Goal: Task Accomplishment & Management: Complete application form

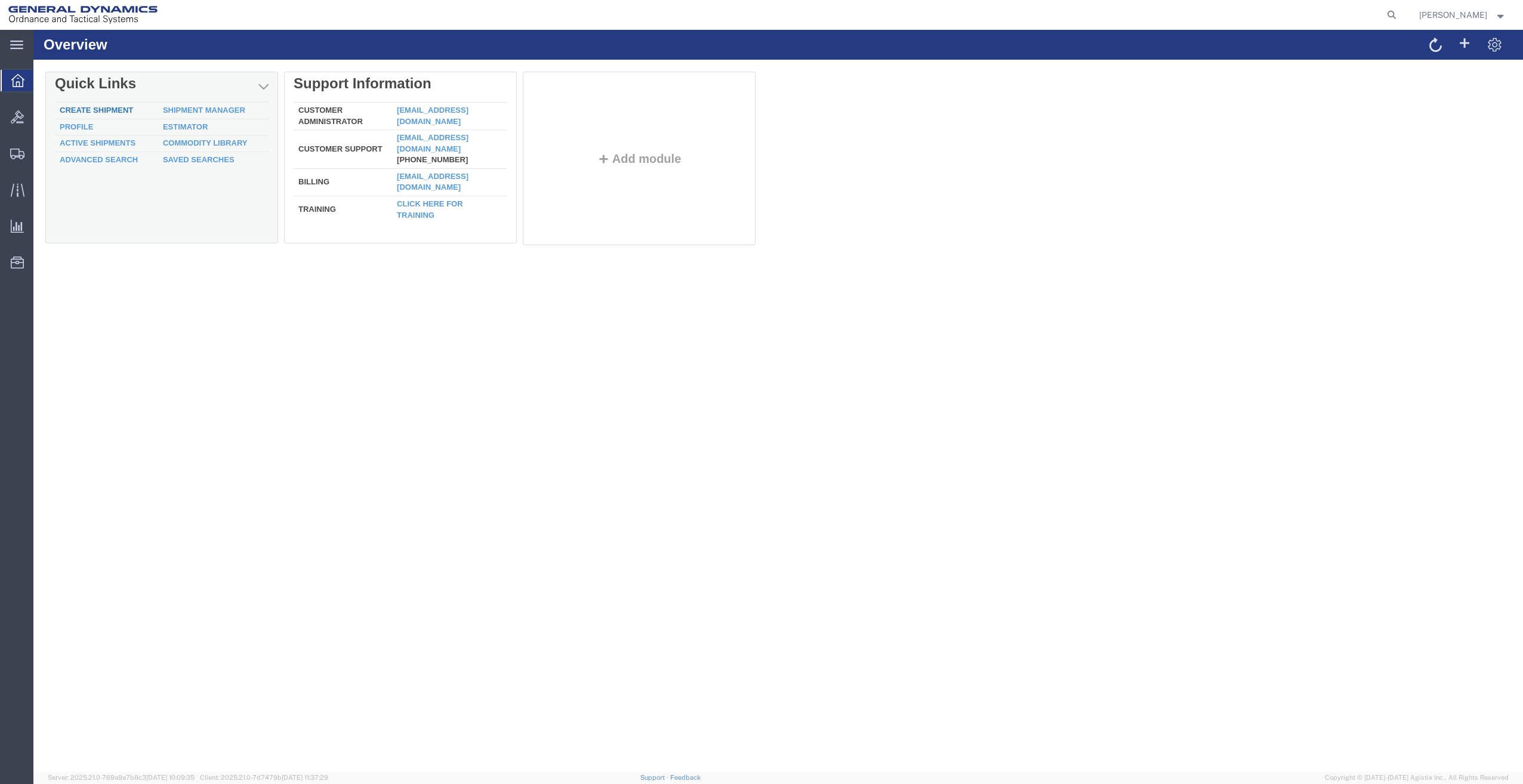
click at [116, 108] on link "Create Shipment" at bounding box center [97, 109] width 74 height 9
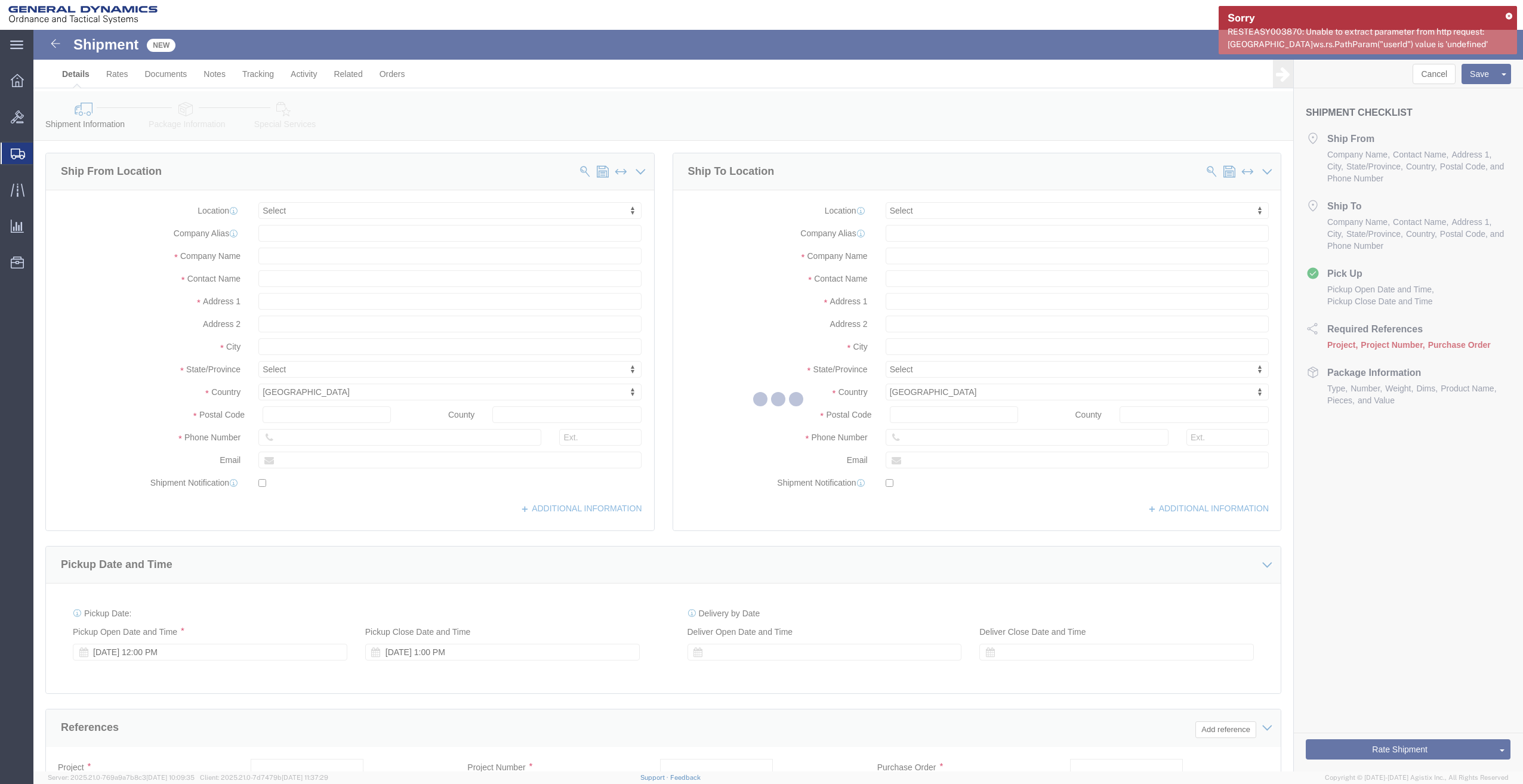
select select
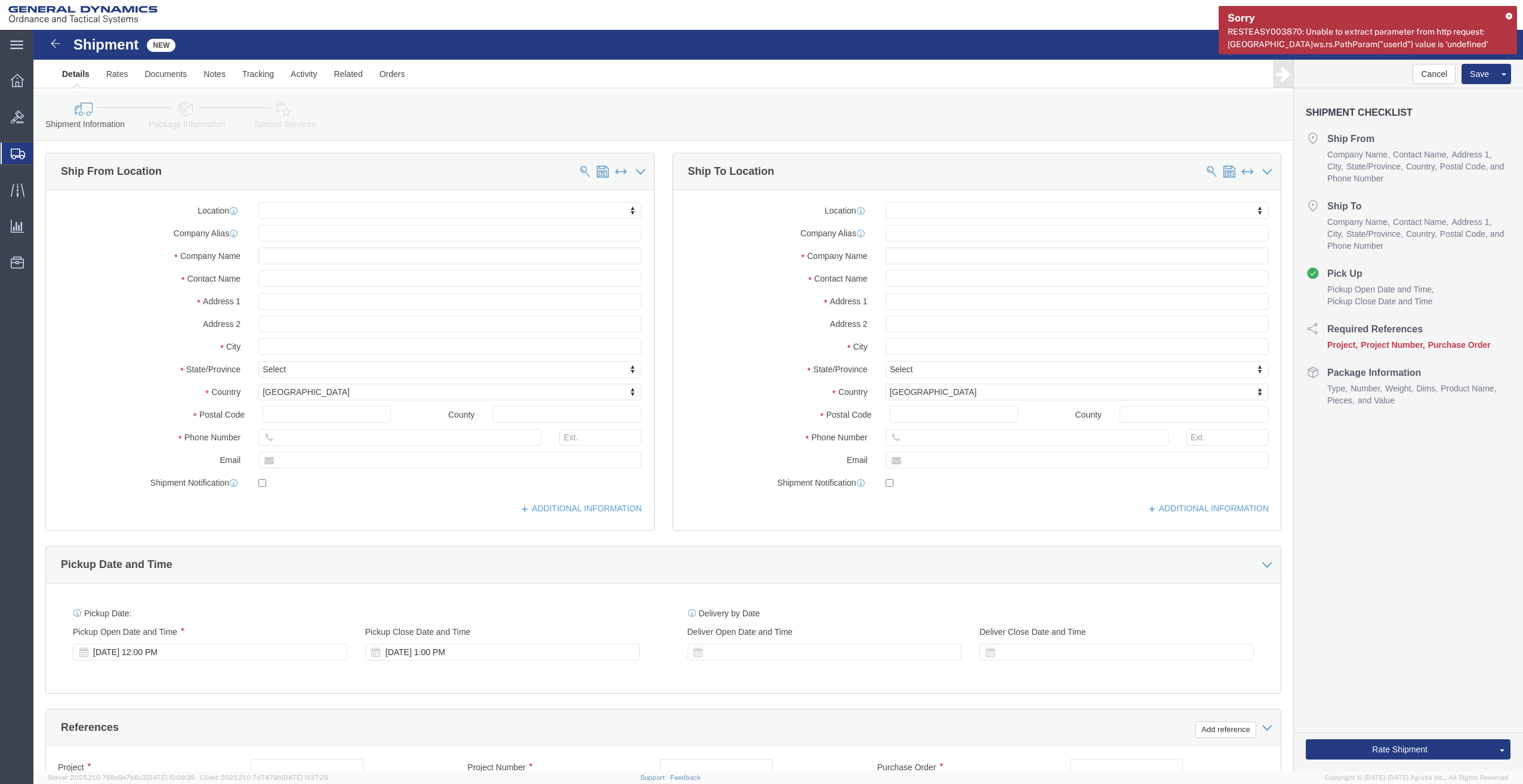
click at [1508, 10] on div "Sorry RESTEASY003870: Unable to extract parameter from http request: [GEOGRAPHI…" at bounding box center [1367, 30] width 298 height 48
click input "text"
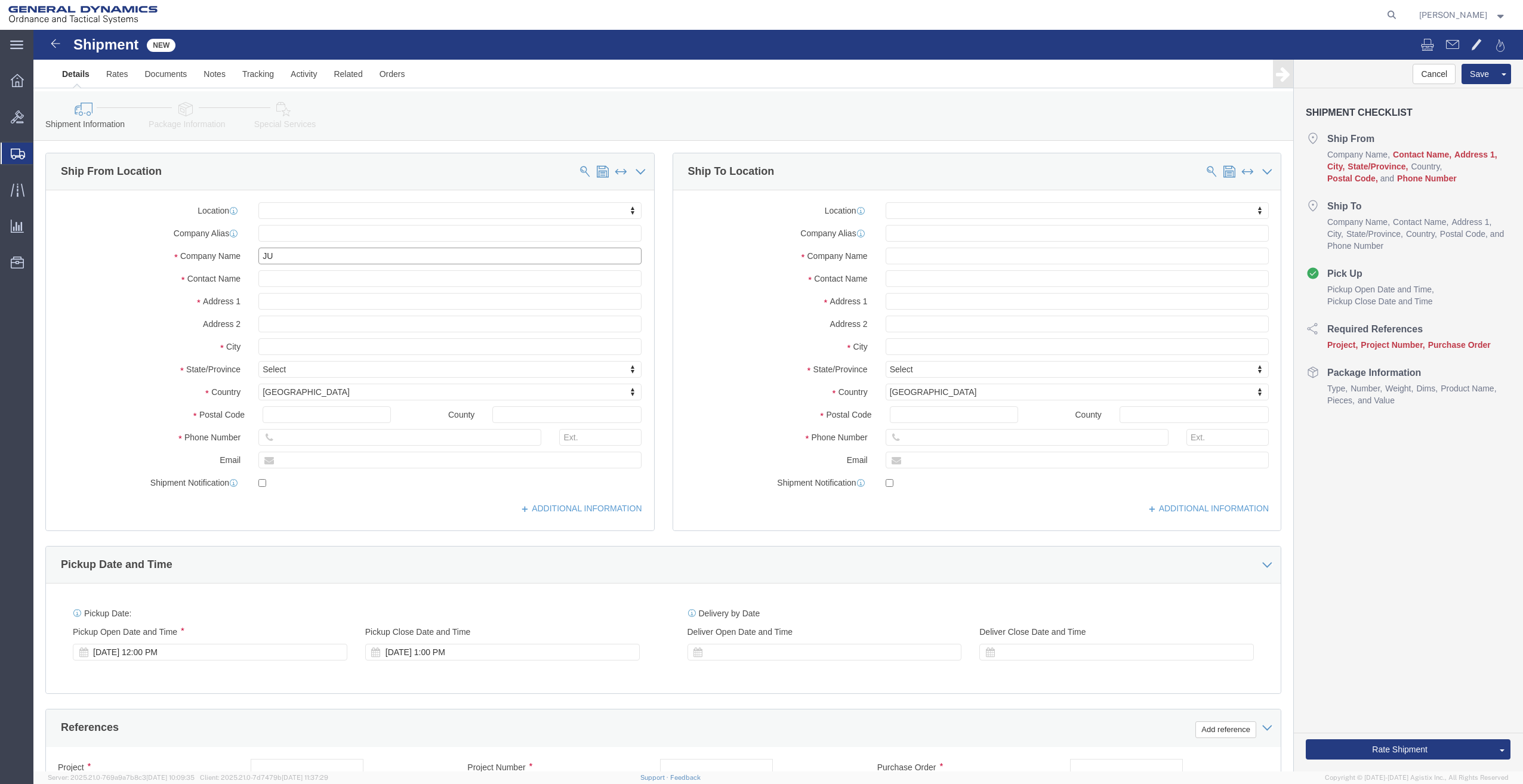
type input "J"
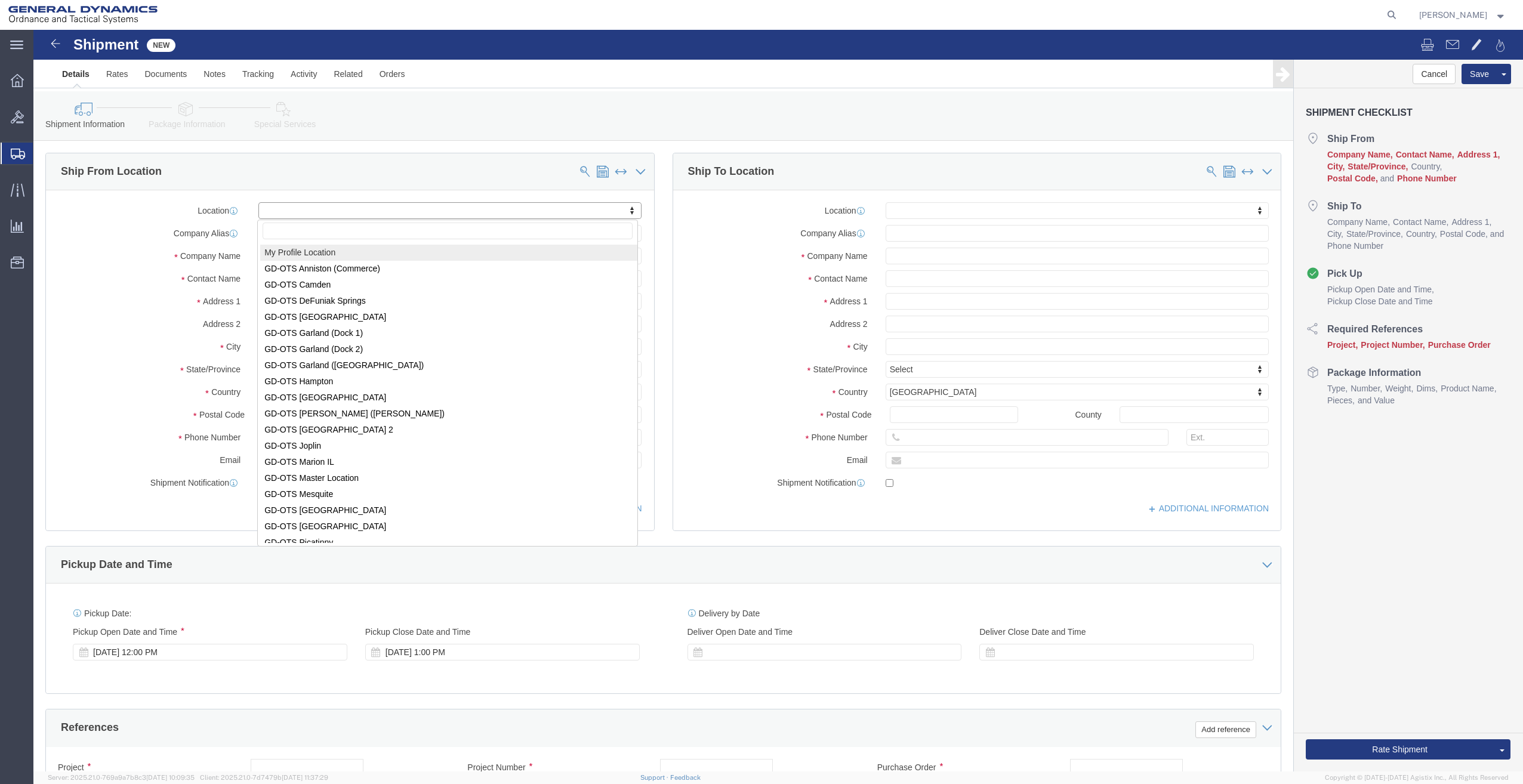
select select "MYPROFILE"
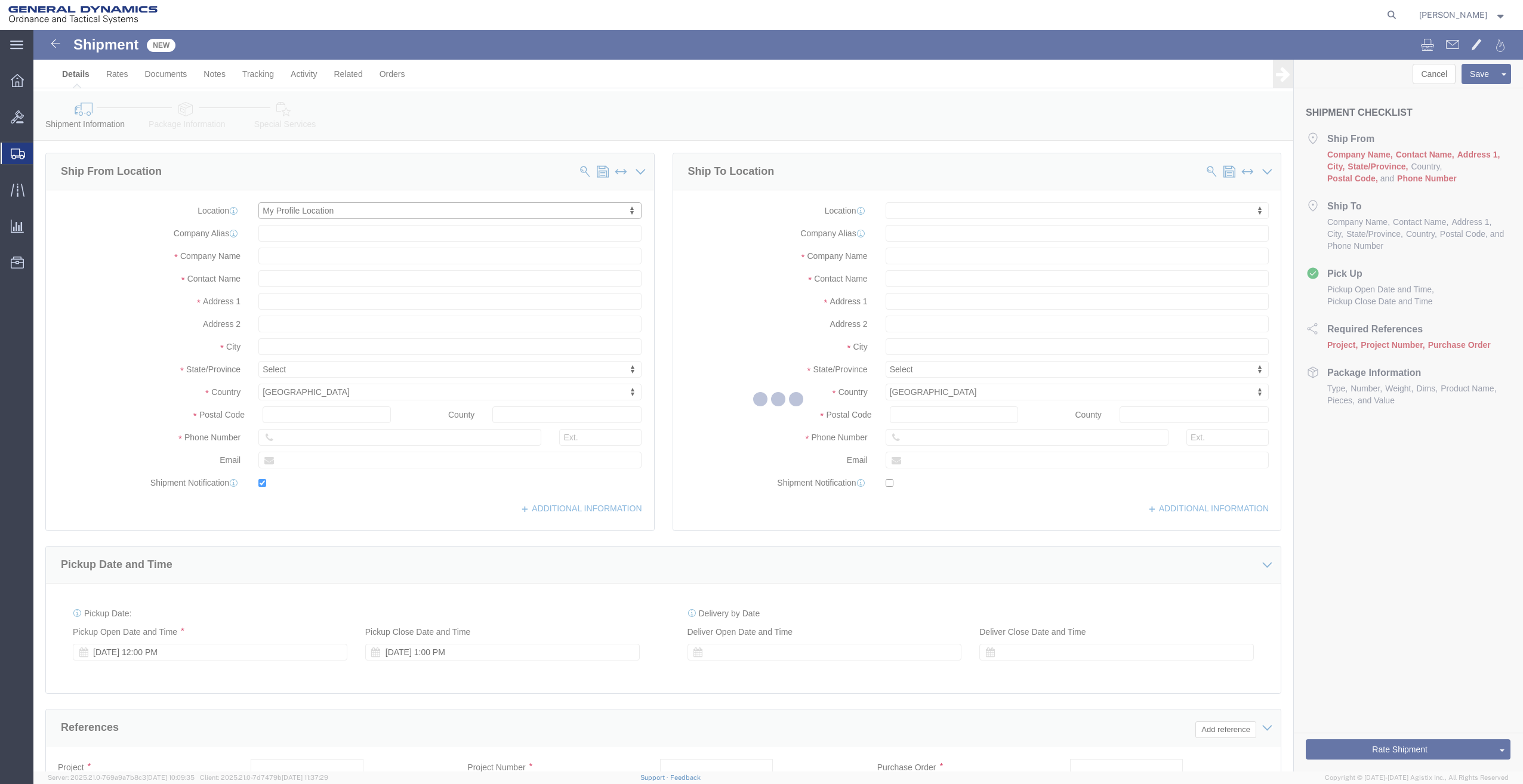
type input "General Dynamics - OTS"
type input "[PERSON_NAME]"
type input "[STREET_ADDRESS]"
type input "SACO"
type input "04072"
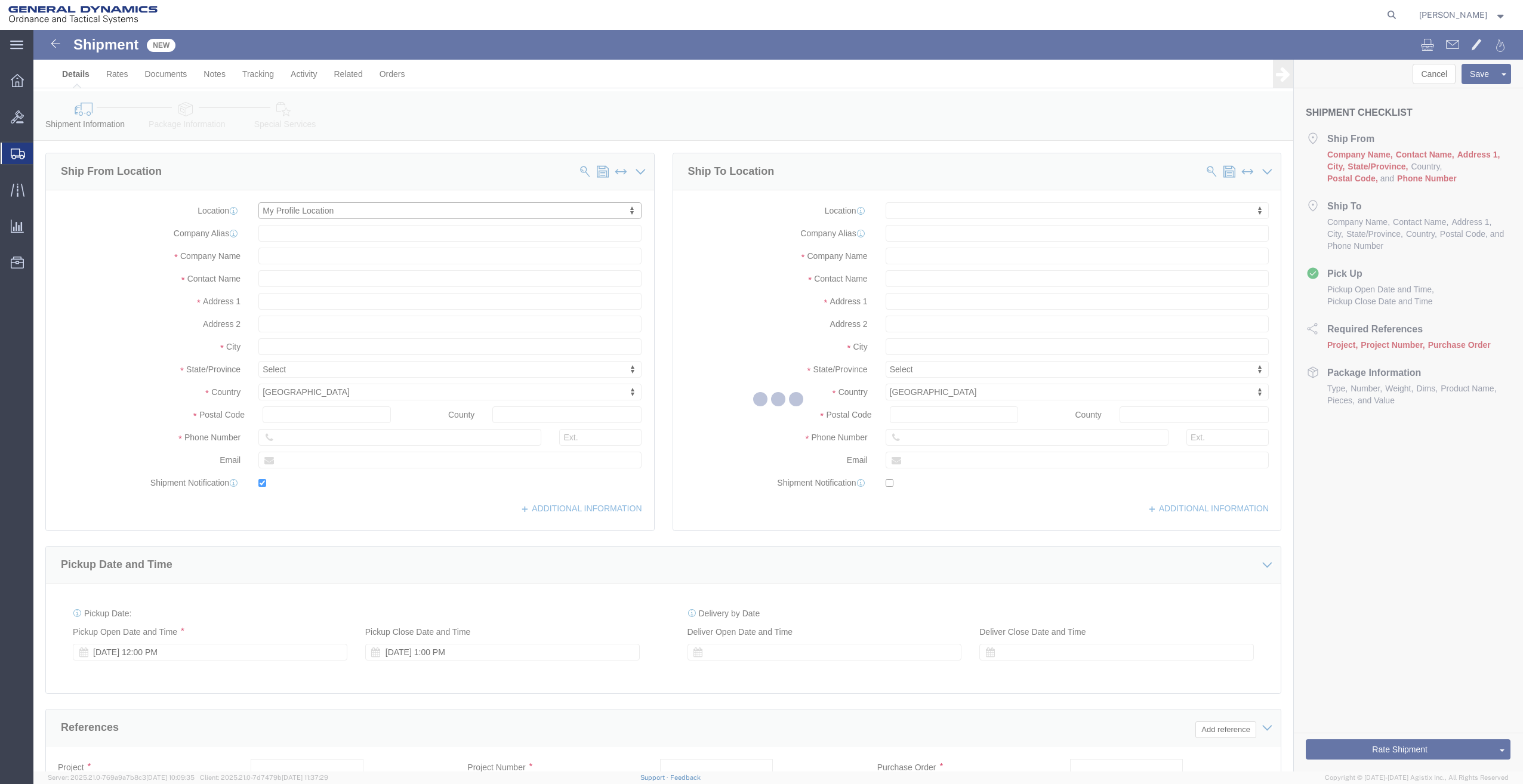
type input "[PHONE_NUMBER]"
type input "[PERSON_NAME][EMAIL_ADDRESS][PERSON_NAME][DOMAIN_NAME]"
checkbox input "true"
select select "ME"
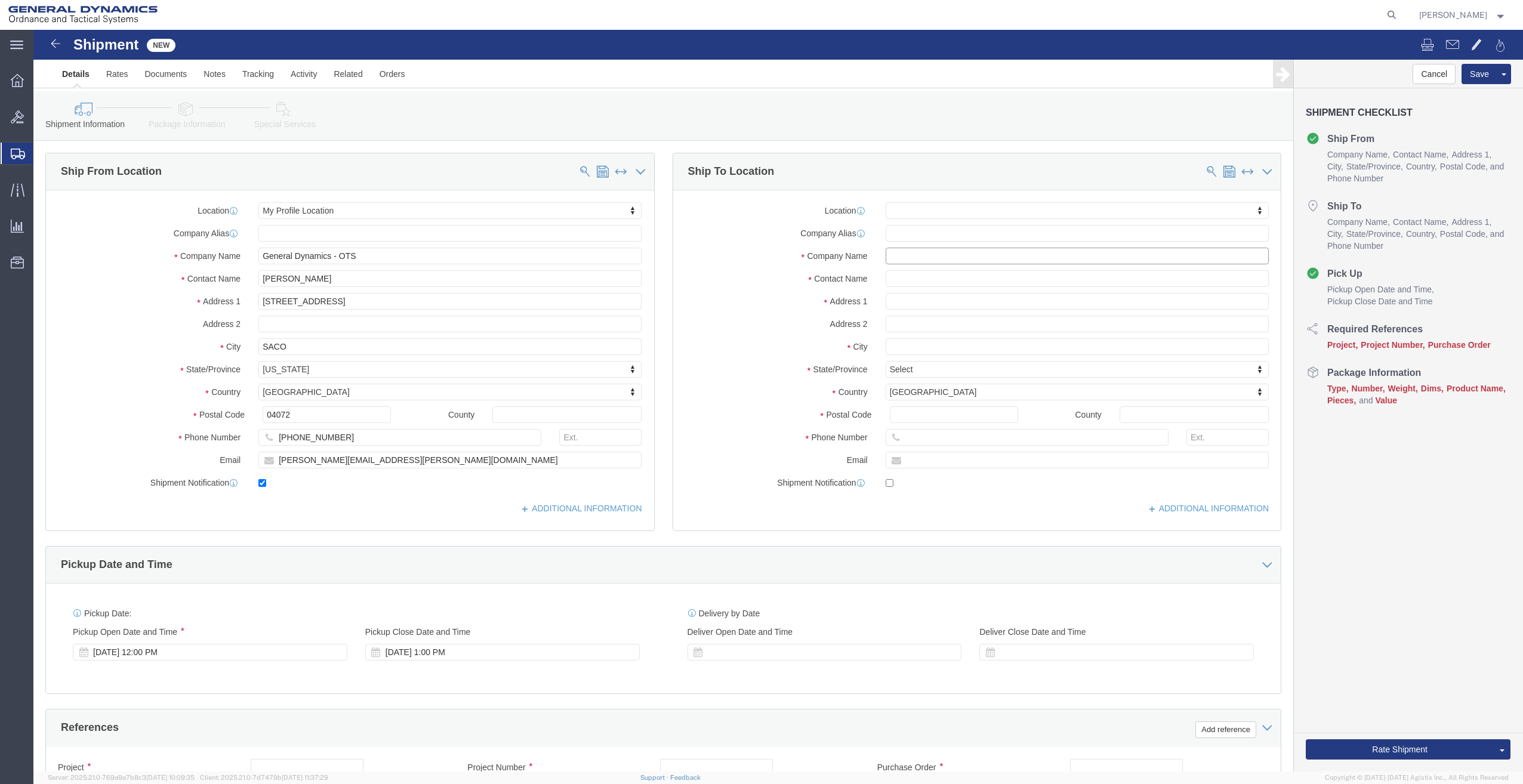
click input "text"
type input "[PERSON_NAME]"
click p "- [PERSON_NAME] International - ([PERSON_NAME]) [STREET_ADDRESS]"
select select
type input "[PERSON_NAME] International"
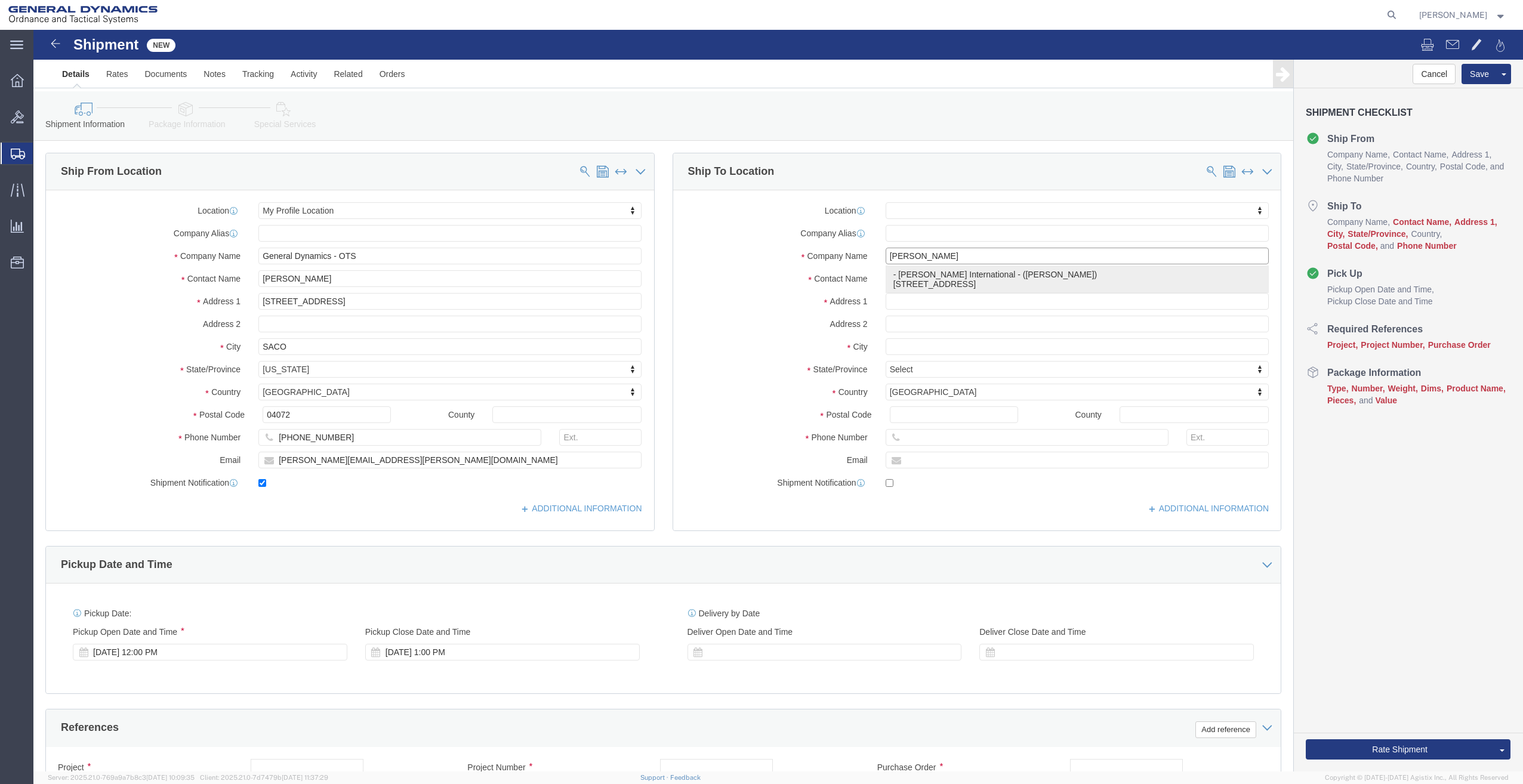
type input "[PERSON_NAME]"
type input "[STREET_ADDRESS]"
type input "[GEOGRAPHIC_DATA]"
type input "11434"
type input "[PHONE_NUMBER]"
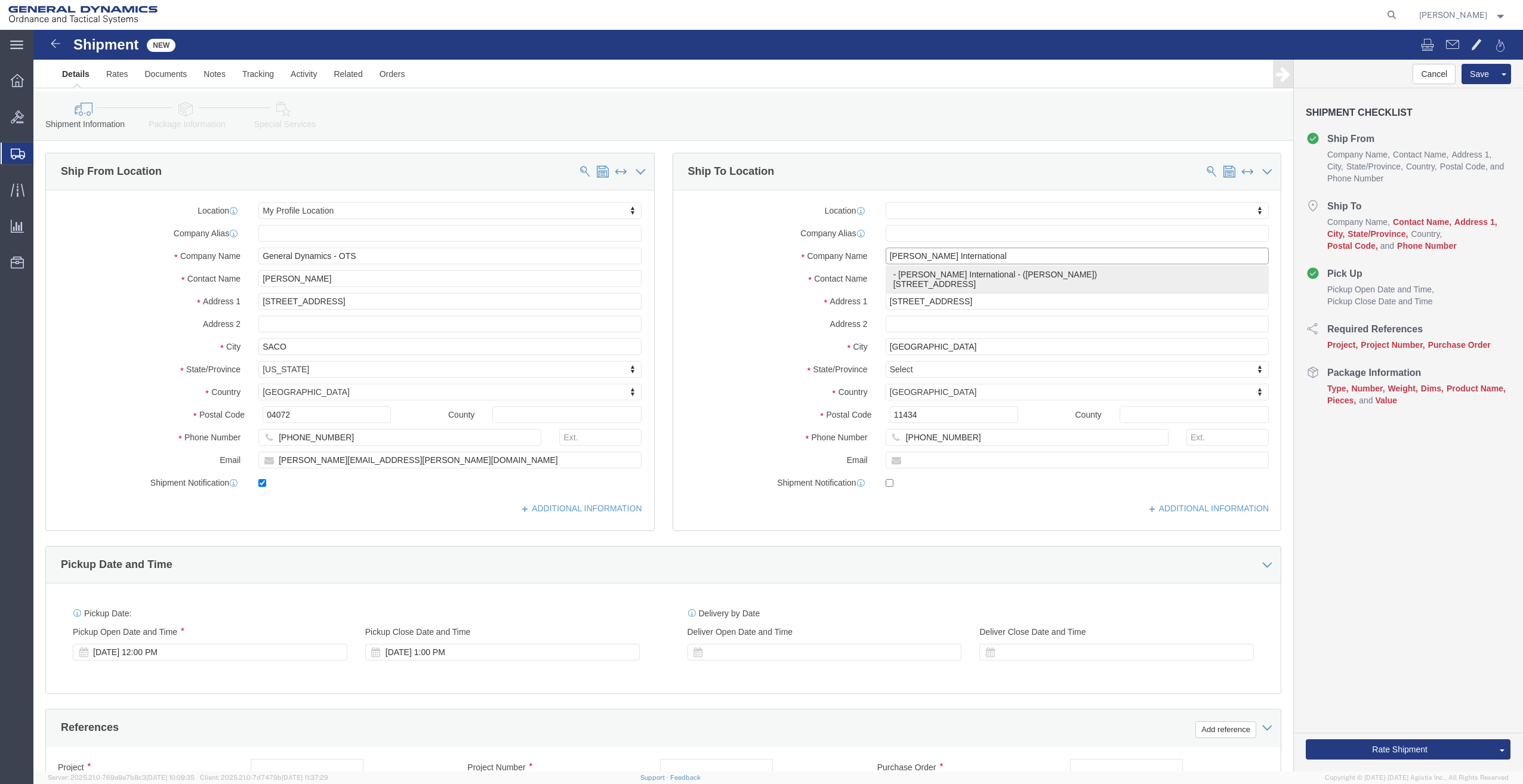
select select "NY"
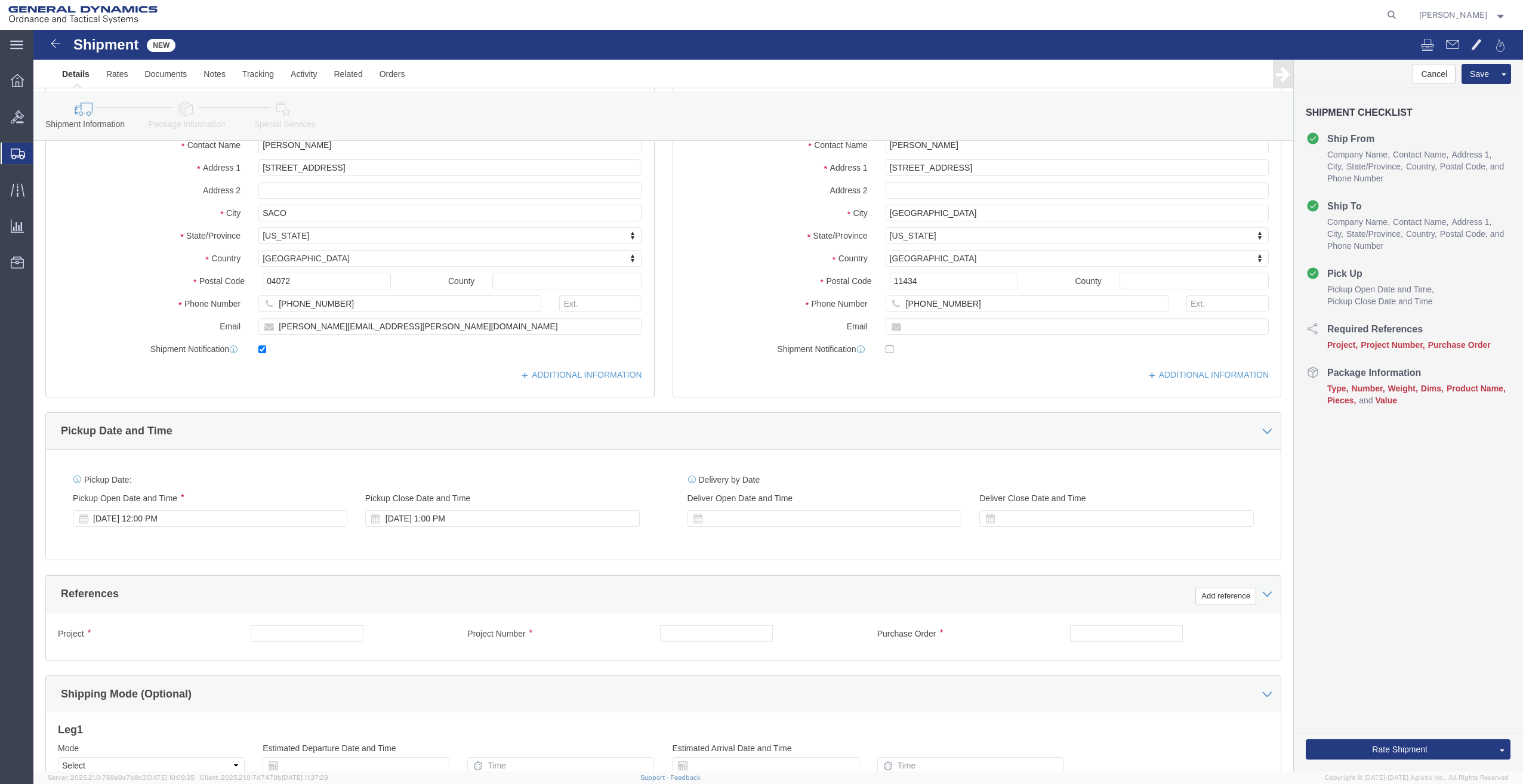
scroll to position [134, 0]
type input "[PERSON_NAME] International"
click div "[DATE] 1:00 PM"
type input "7:00 PM"
click button "Apply"
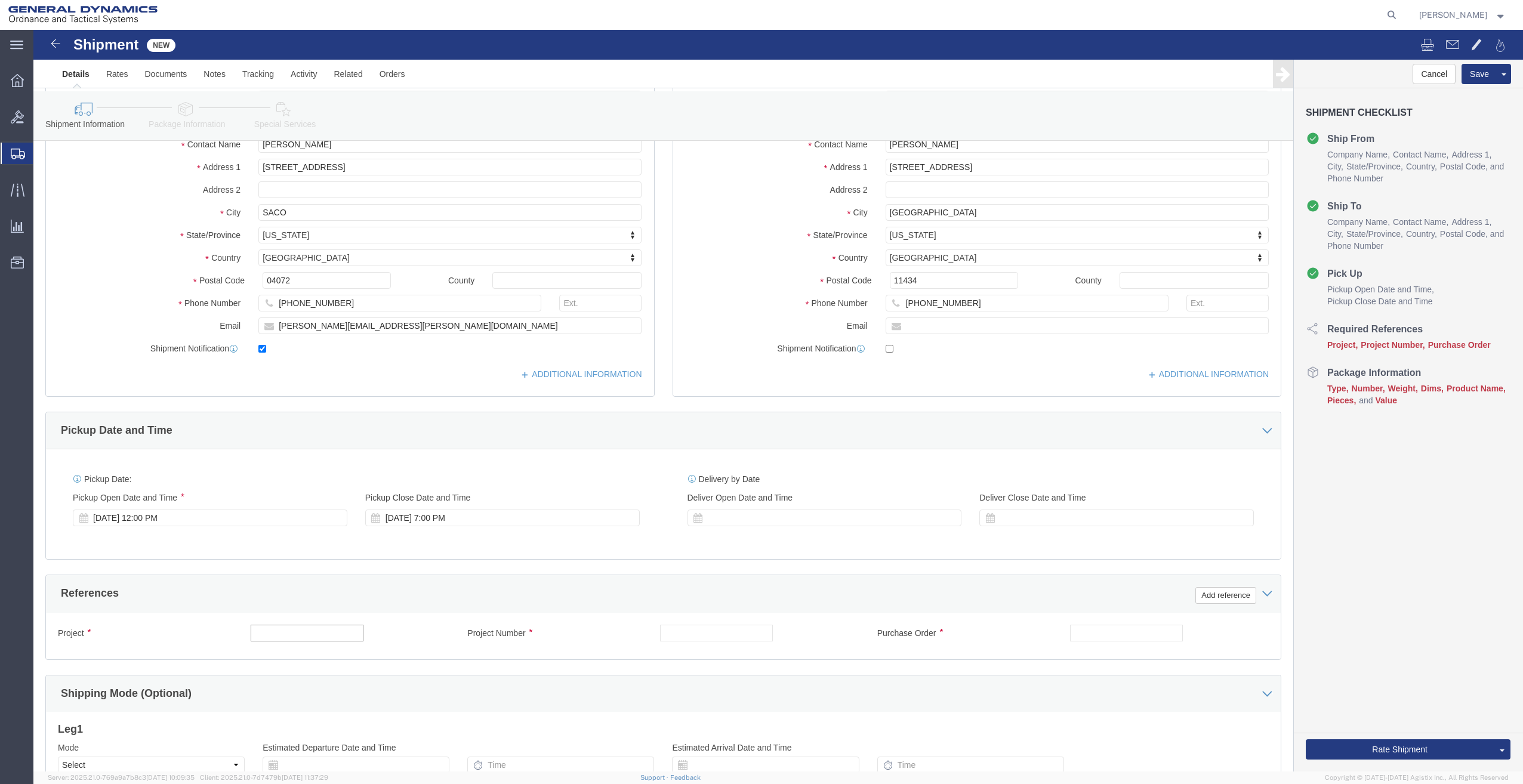
click input "text"
drag, startPoint x: 318, startPoint y: 606, endPoint x: -55, endPoint y: 656, distance: 376.3
click html "Shipment New Details Rates Documents Notes Tracking Activity Related Orders Can…"
click input "2287199 21003060 3000 3002"
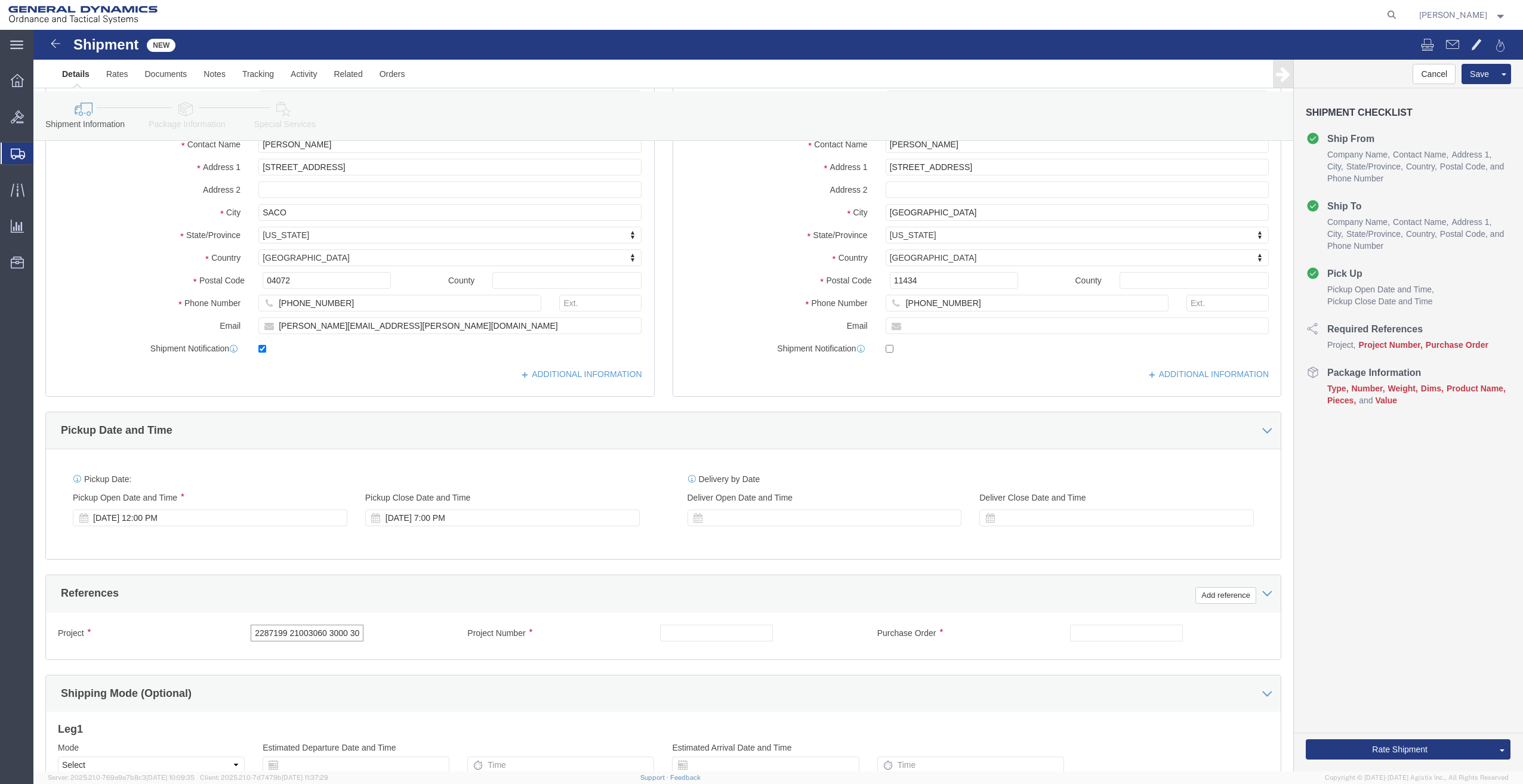
scroll to position [0, 13]
drag, startPoint x: 221, startPoint y: 605, endPoint x: 546, endPoint y: 620, distance: 325.3
click div "Project 2287199 21003060 3000 3002 Project Number Purchase Order Select Account…"
type input "2287199 21003060 3000 3002"
click input "text"
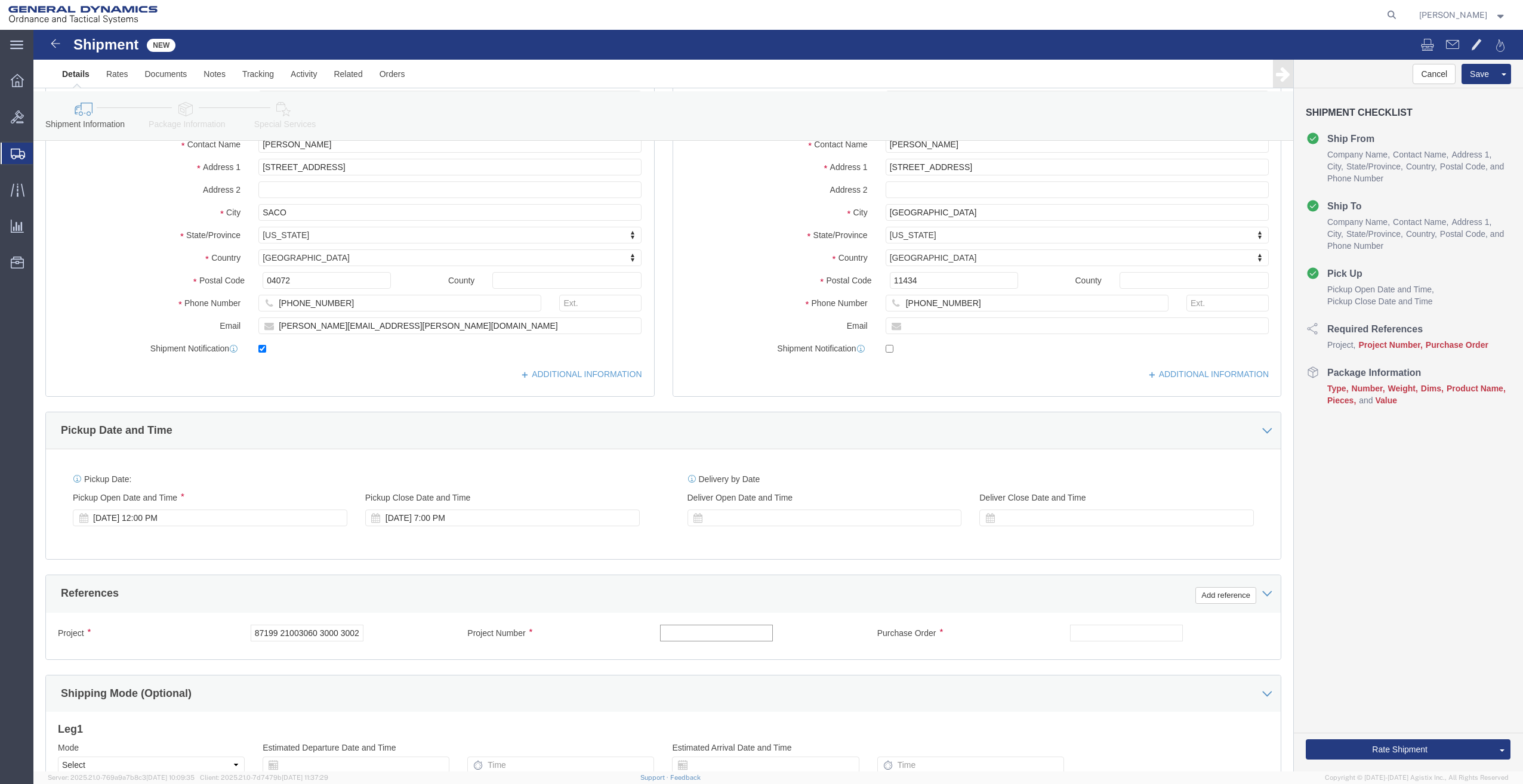
scroll to position [0, 0]
paste input "2287199 21003060 3000 3002"
type input "2287199 21003060 3000 3002"
click input "text"
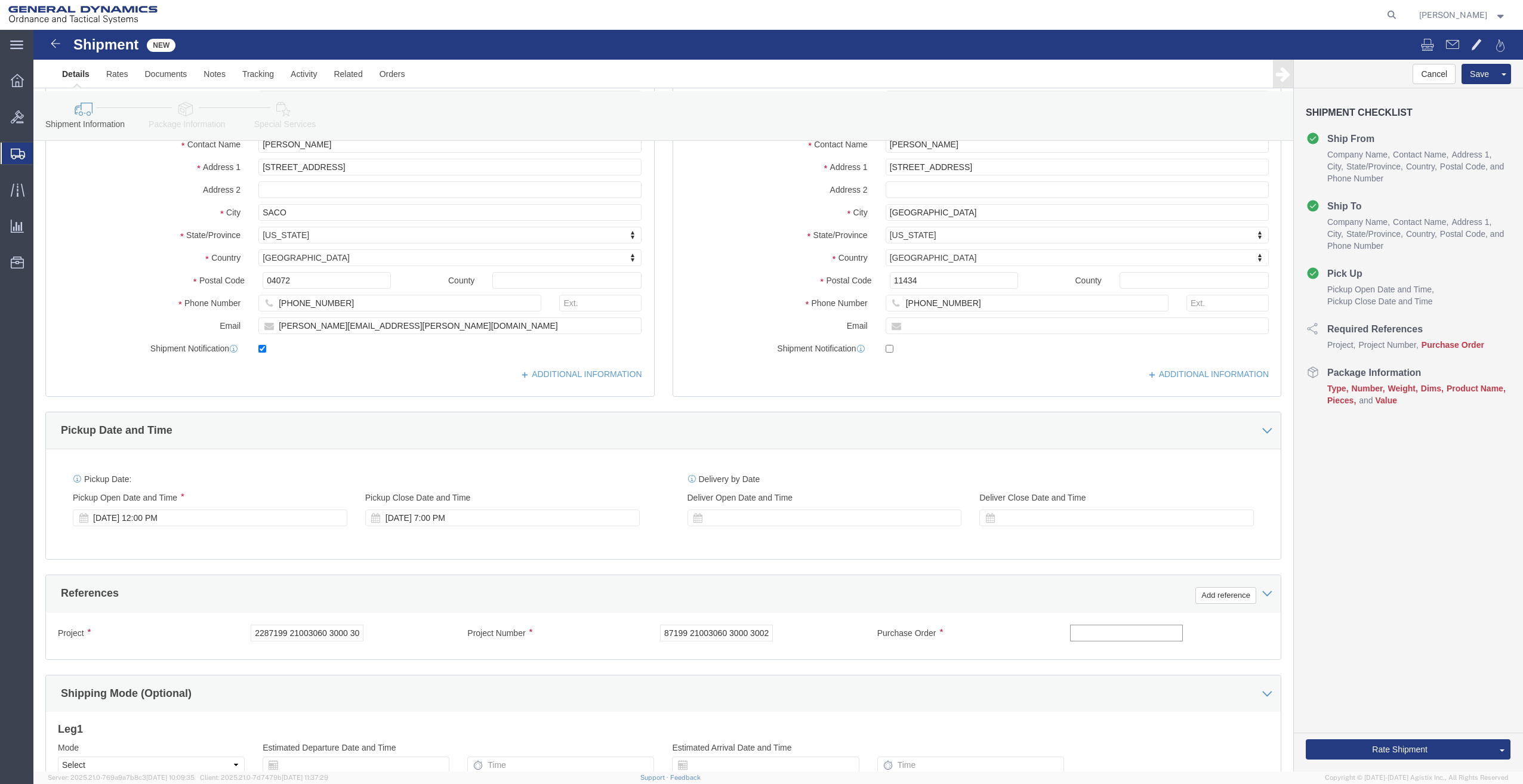
scroll to position [0, 0]
paste input "2287199 21003060 3000 3002"
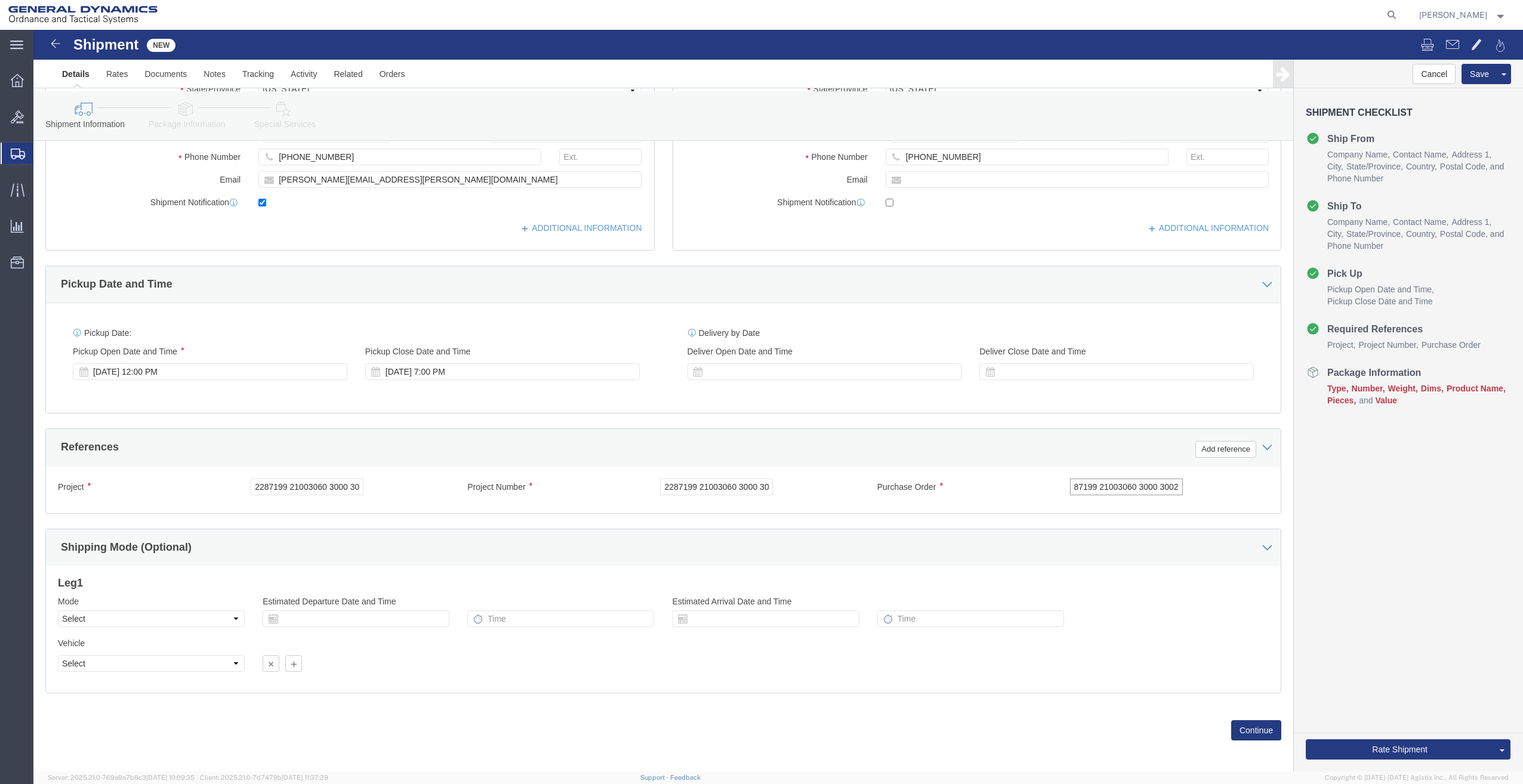
scroll to position [286, 0]
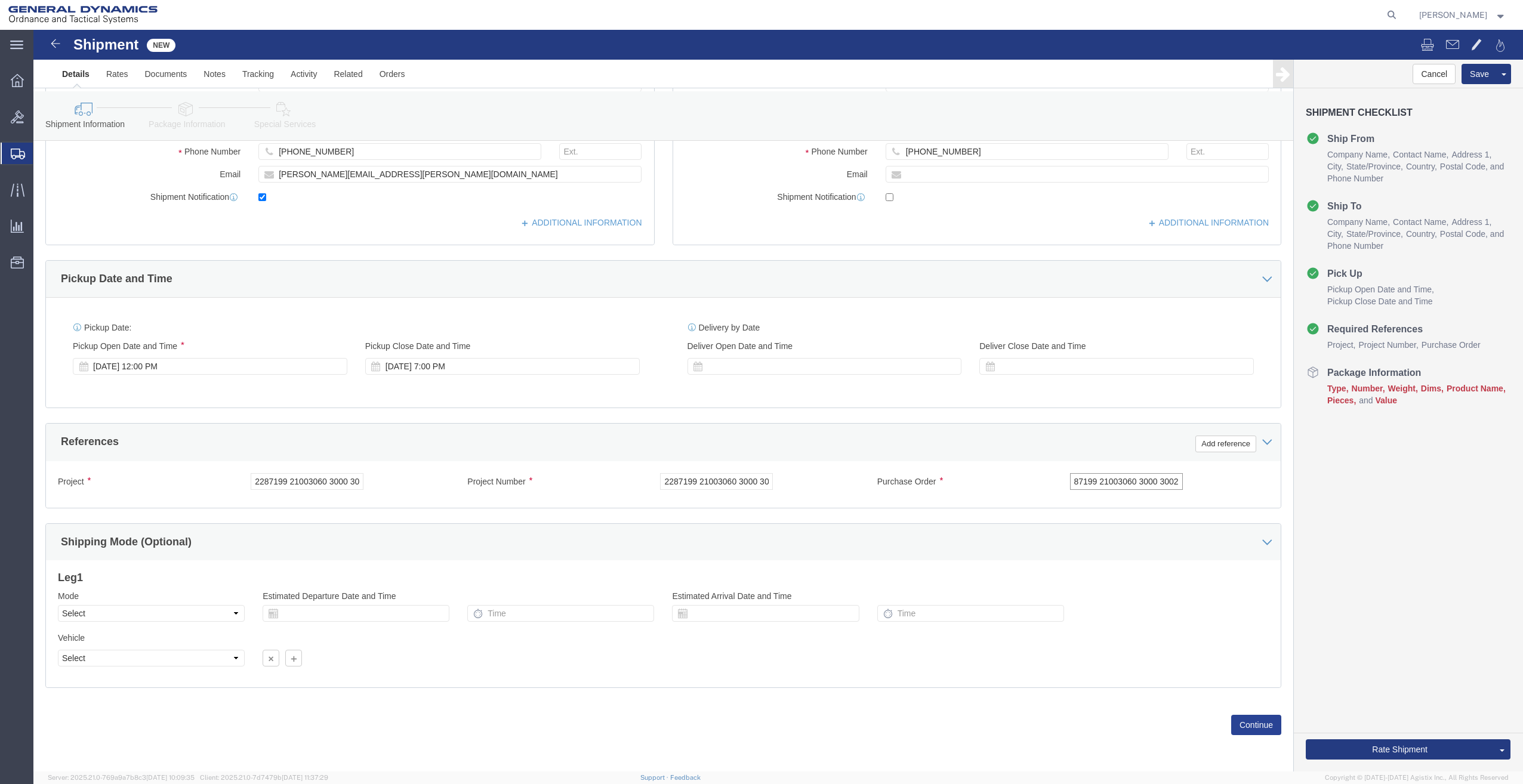
type input "2287199 21003060 3000 3002"
click button "Continue"
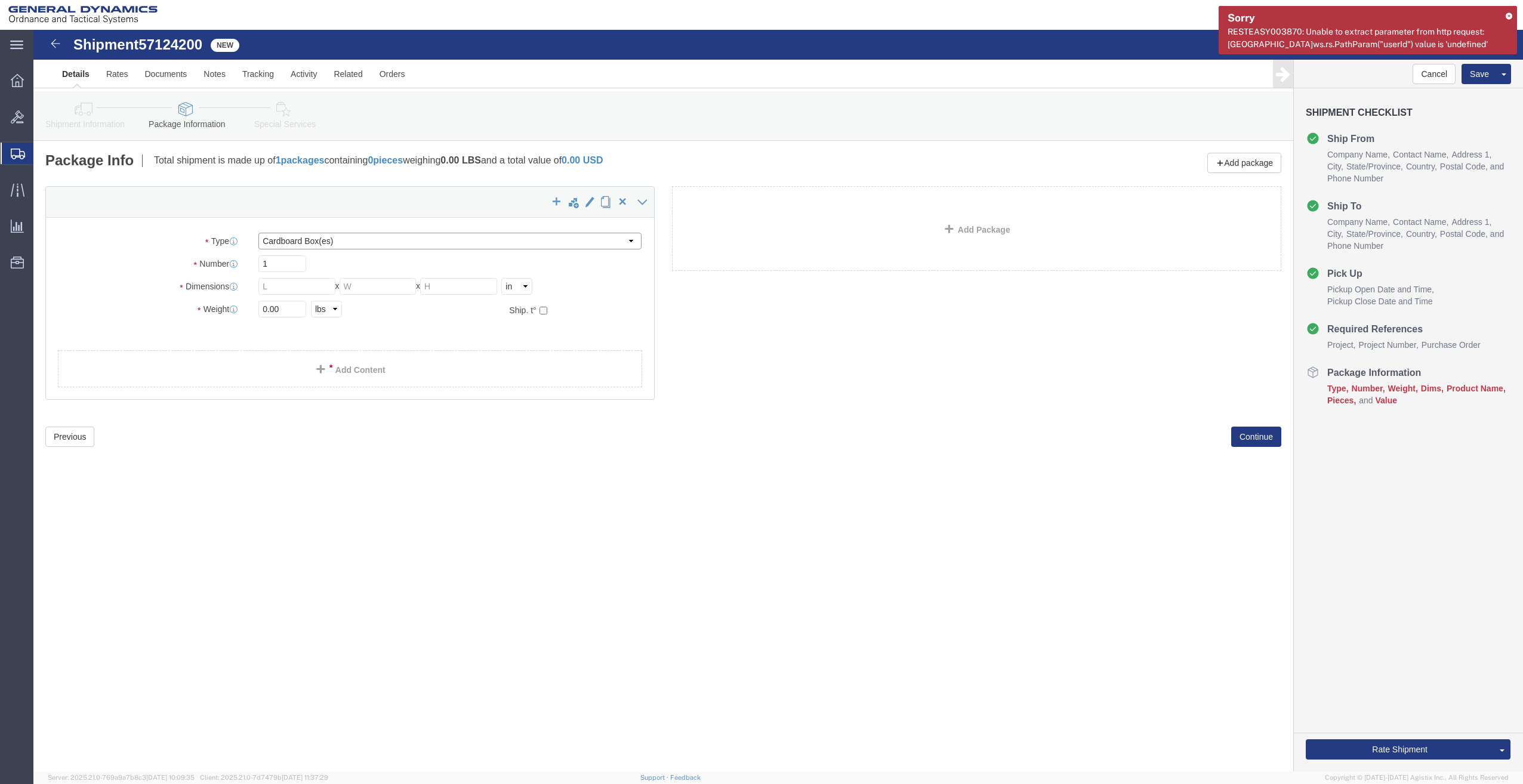
click select "Select Bale(s) Basket(s) Bolt(s) Bottle(s) Buckets Bulk Bundle(s) Can(s) Cardbo…"
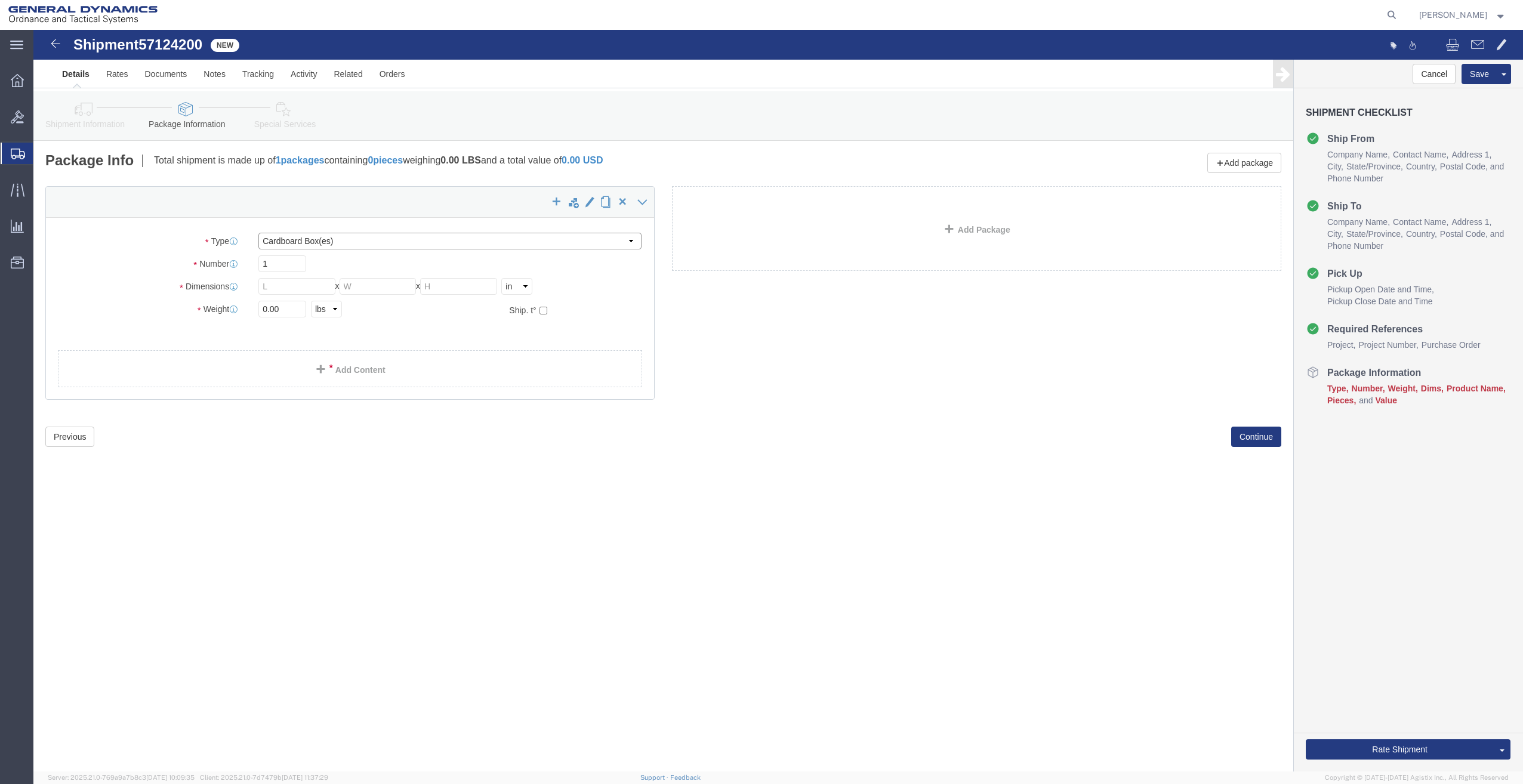
select select "PSNS"
click select "Select Bale(s) Basket(s) Bolt(s) Bottle(s) Buckets Bulk Bundle(s) Can(s) Cardbo…"
click input "text"
type input "48"
type input "40"
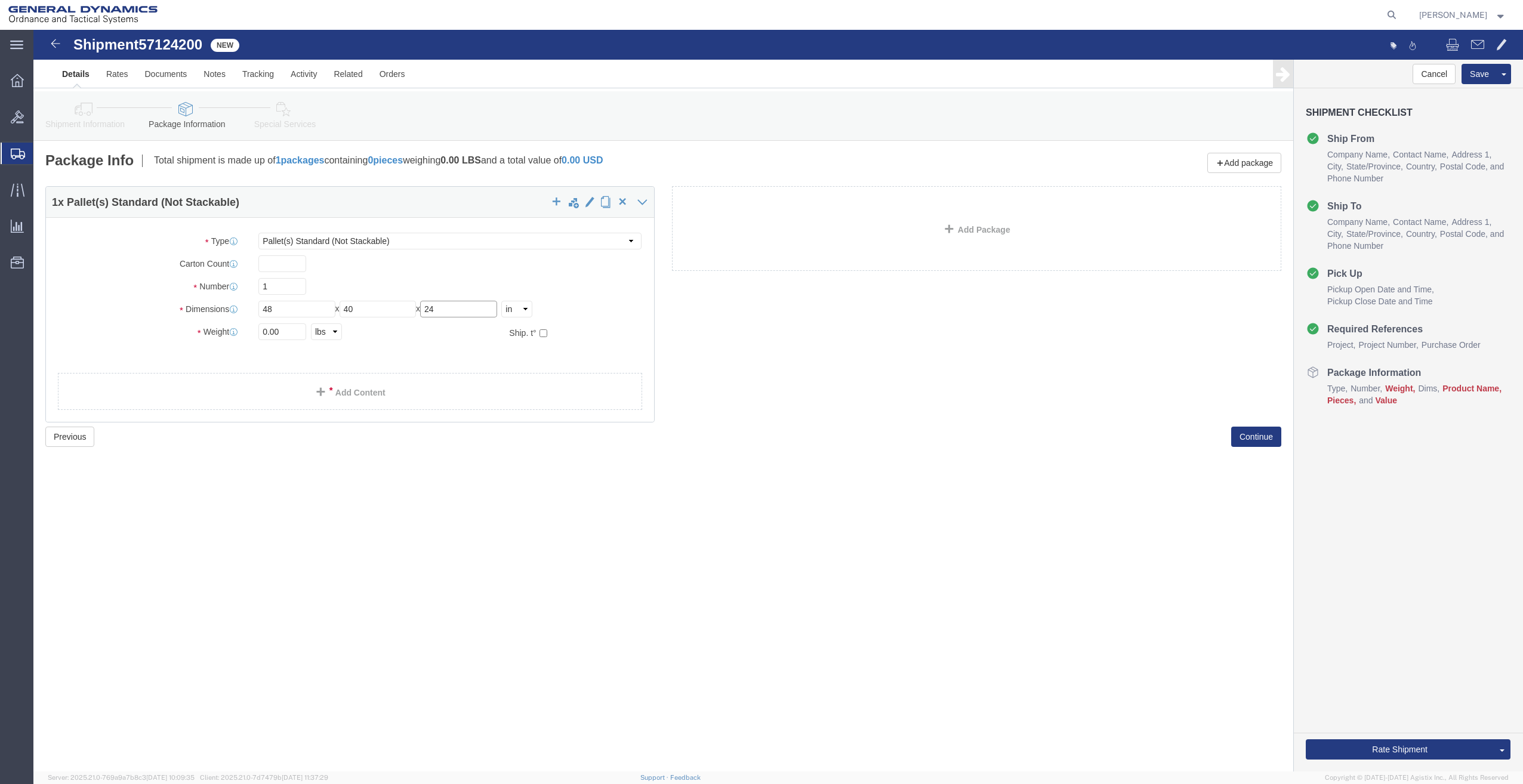
type input "24"
drag, startPoint x: 263, startPoint y: 299, endPoint x: 33, endPoint y: 348, distance: 235.2
click div "Package Type Select Bale(s) Basket(s) Bolt(s) Bottle(s) Buckets Bulk Bundle(s) …"
type input "178"
click link "Add Content"
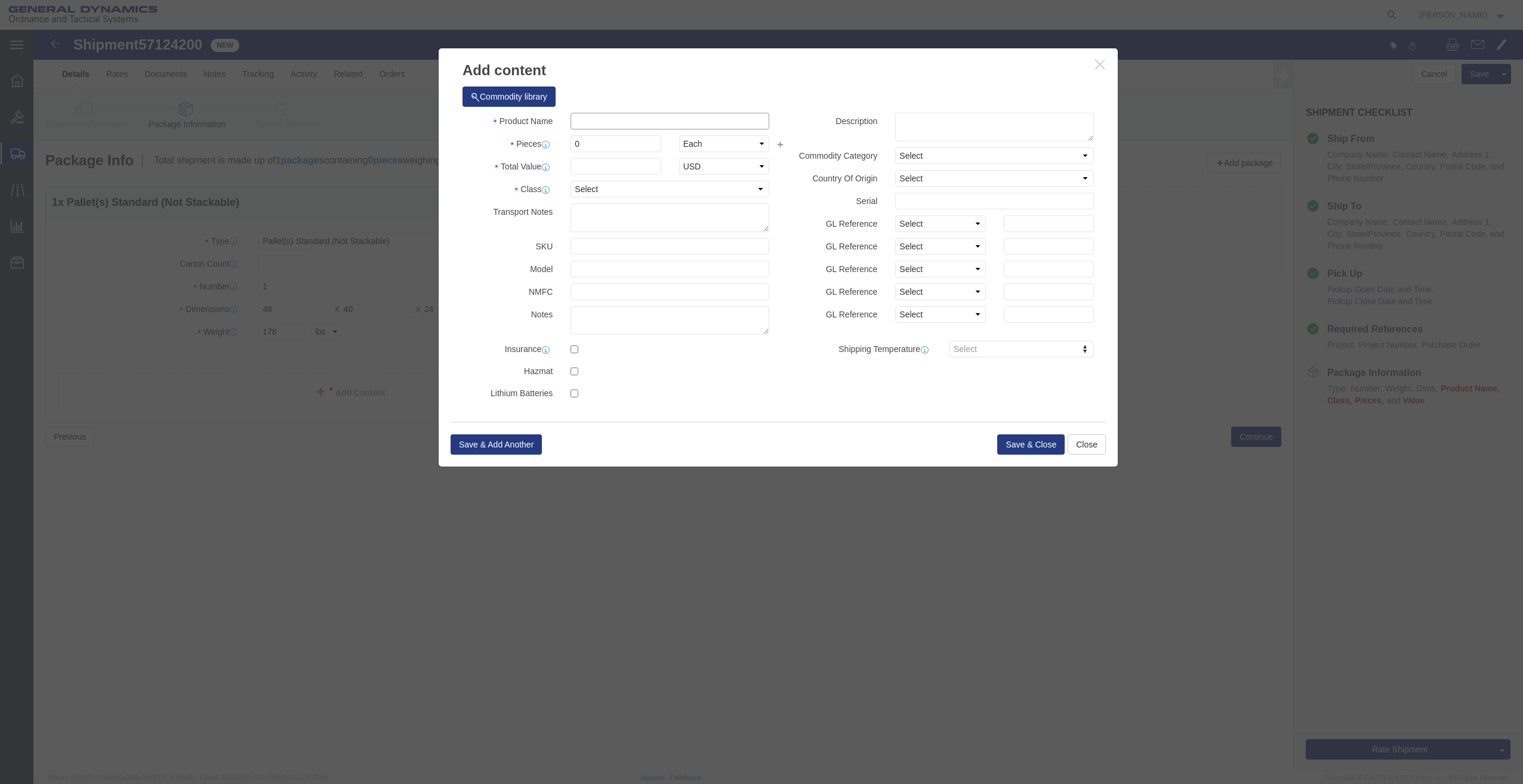
click input "text"
type input "GUN PARTS"
type input "1"
select select "USD"
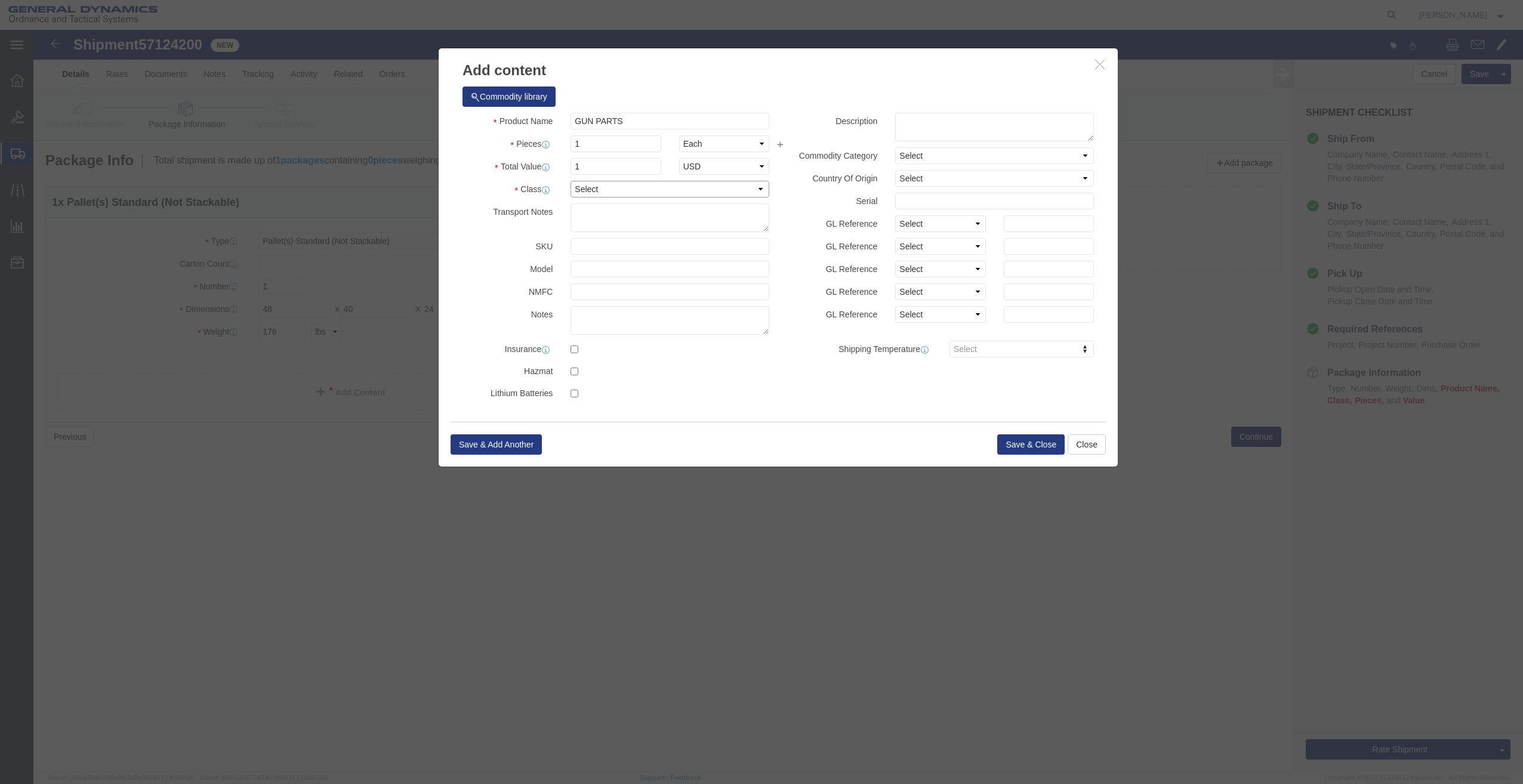
click select "Select 50 55 60 65 70 85 92.5 100 125 175 250 300 400"
click div
click select "Select 50 55 60 65 70 85 92.5 100 125 175 250 300 400"
select select "125"
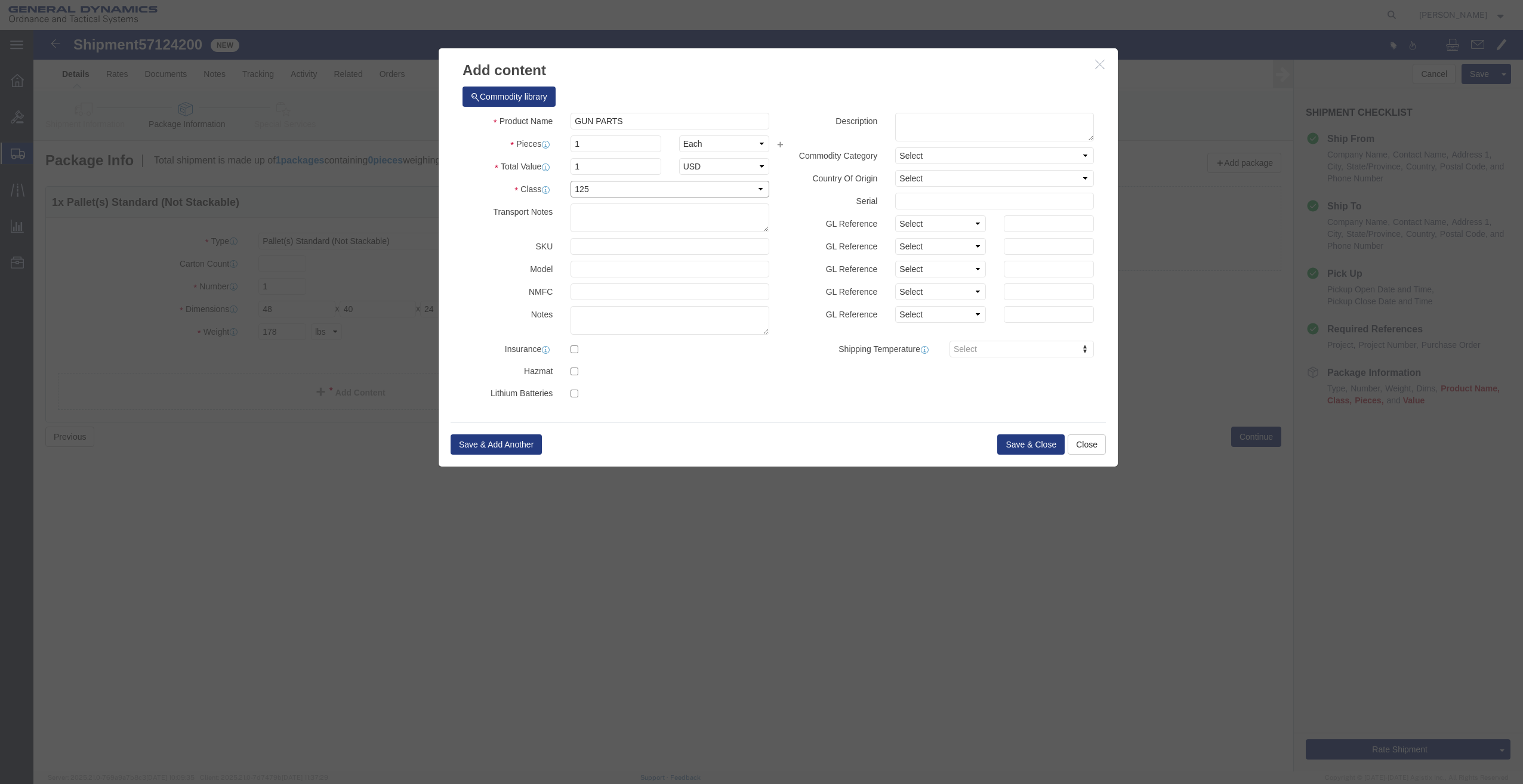
click select "Select 50 55 60 65 70 85 92.5 100 125 175 250 300 400"
click button "Save & Close"
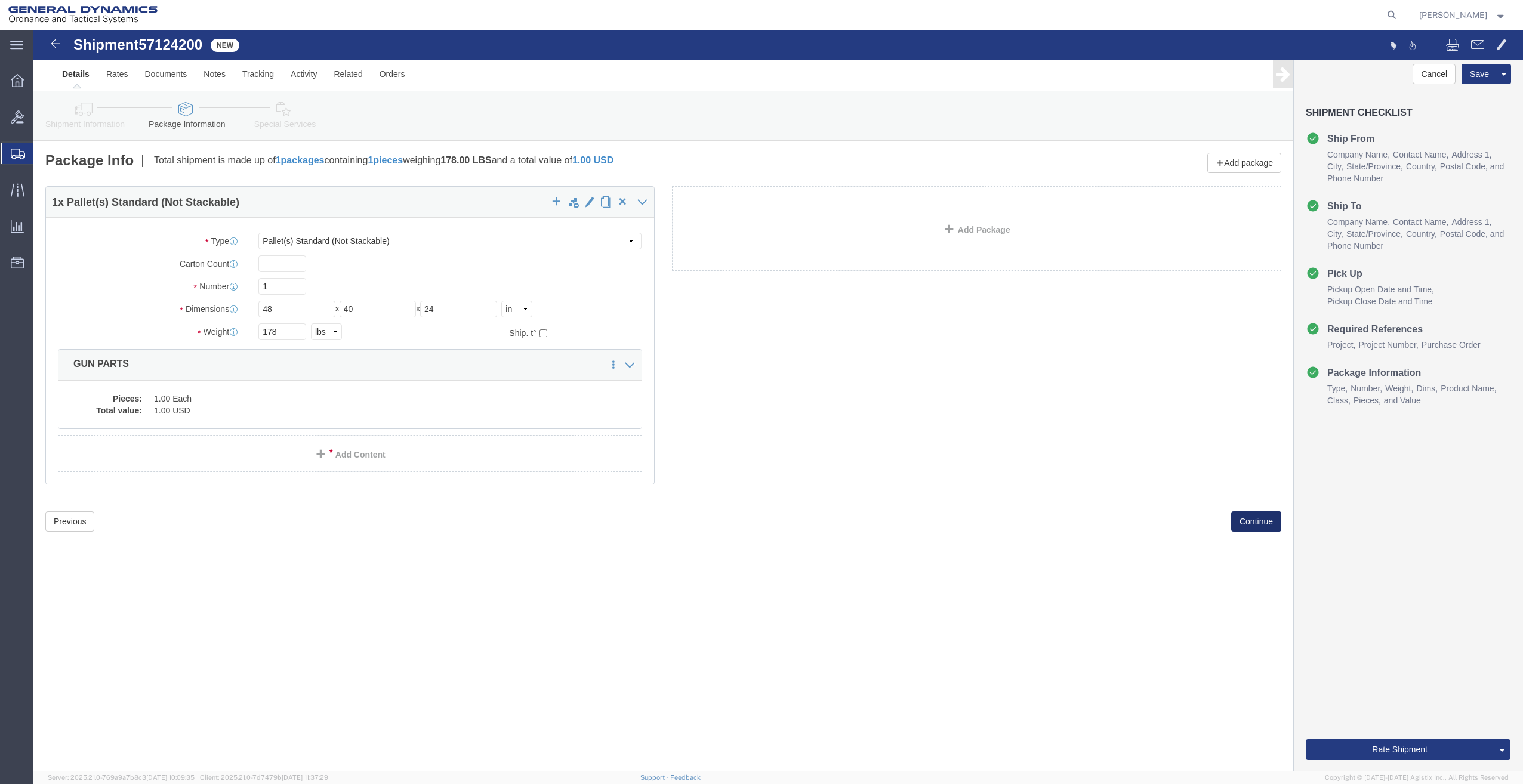
click button "Continue"
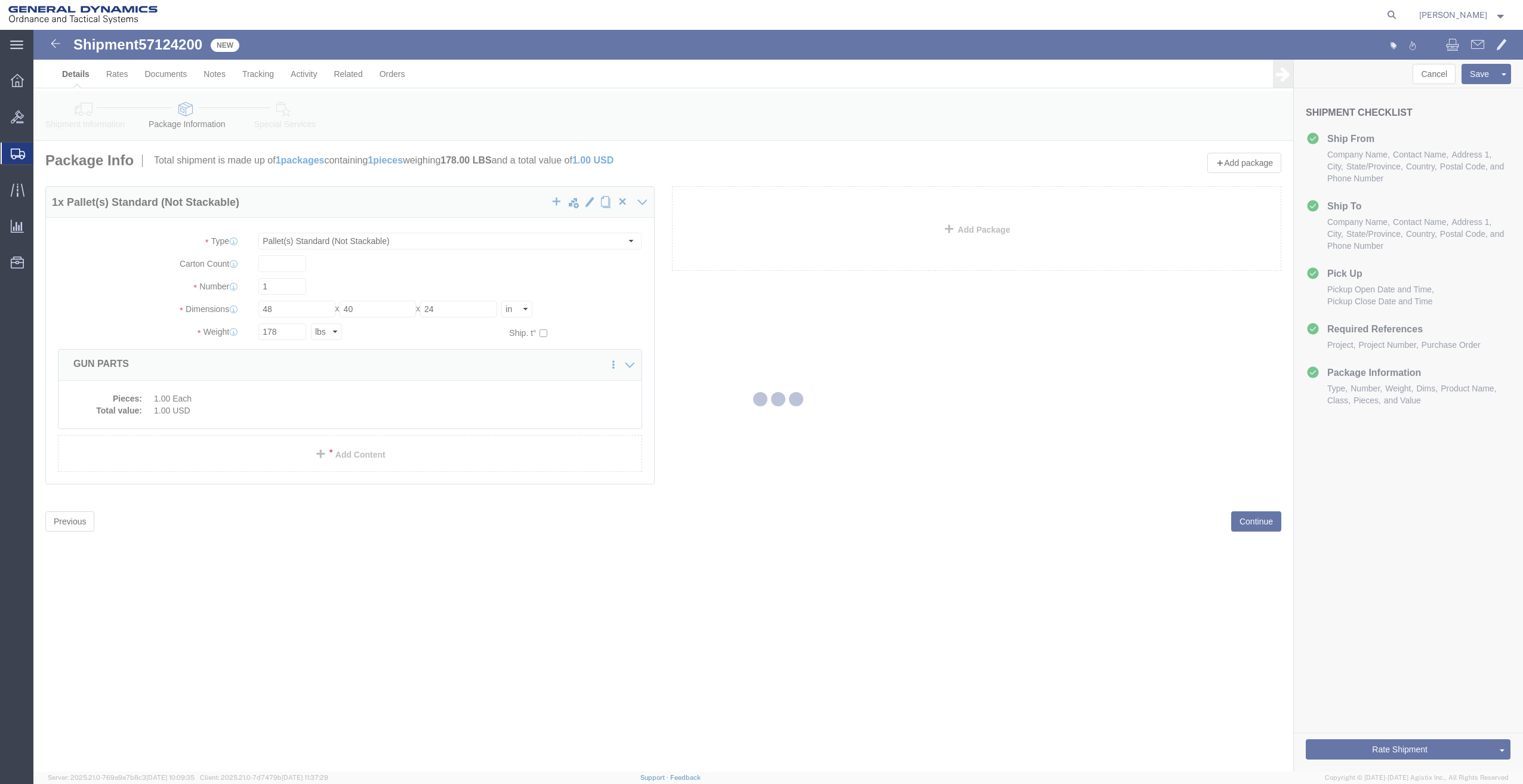
select select
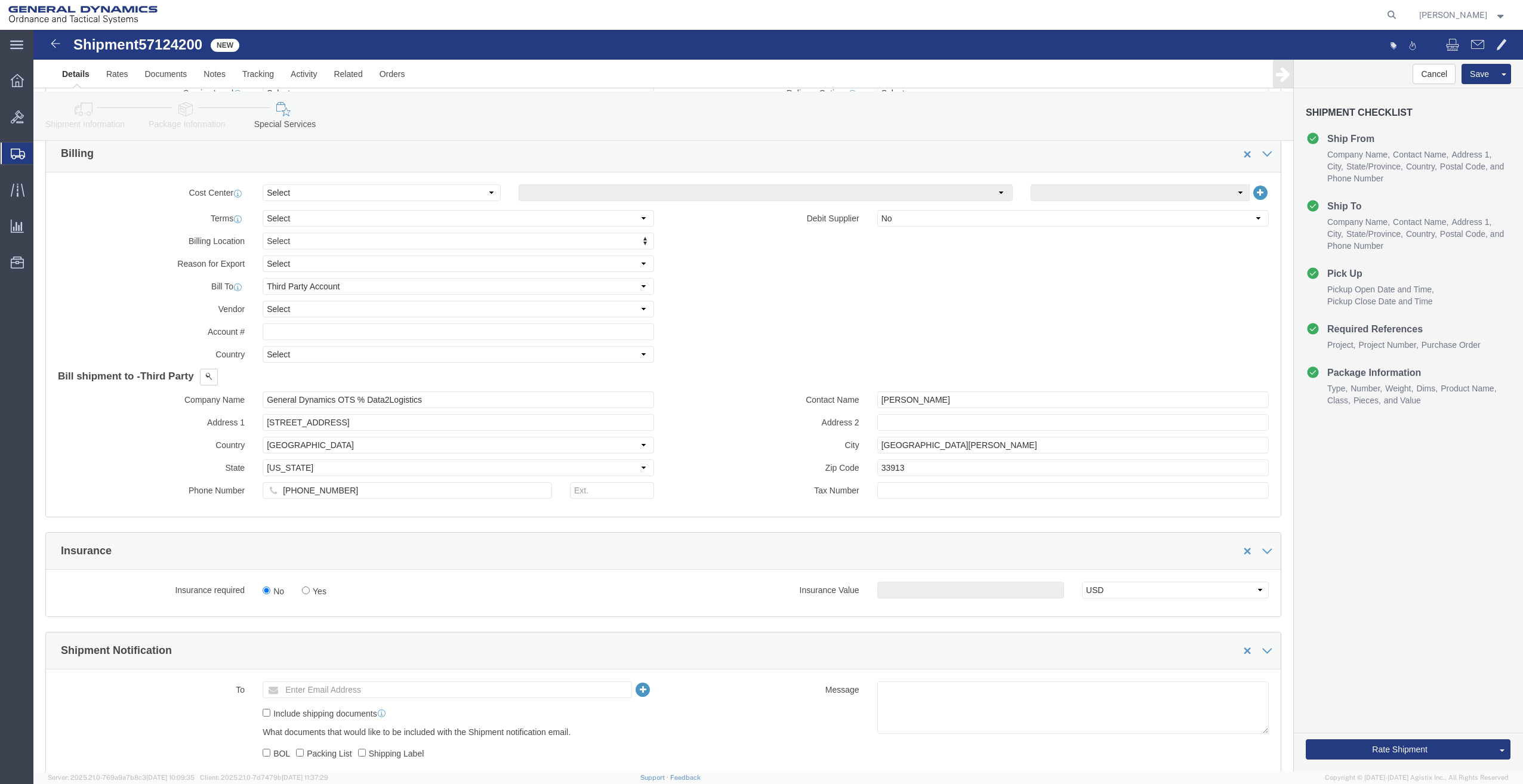
scroll to position [537, 0]
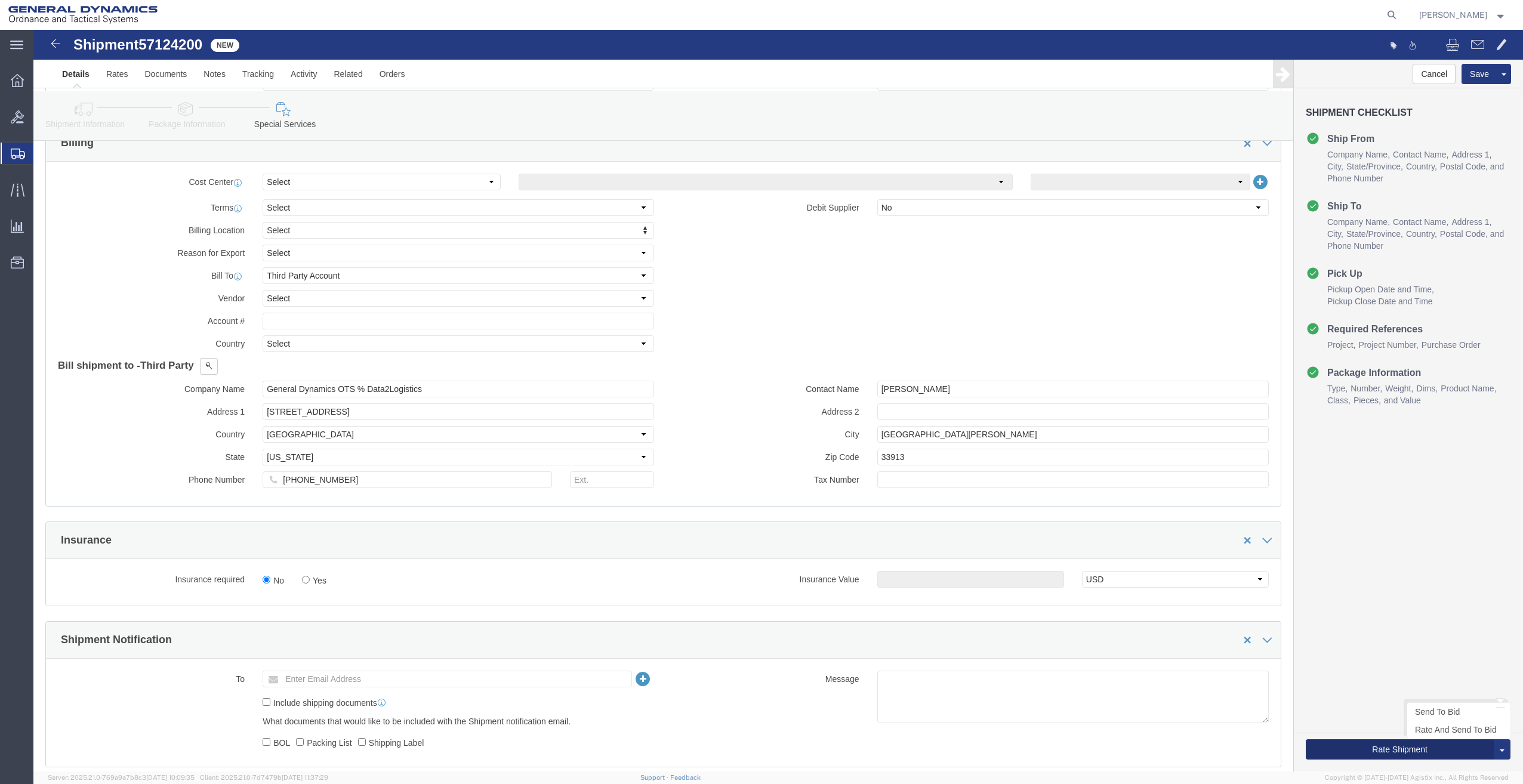
click button "Rate Shipment"
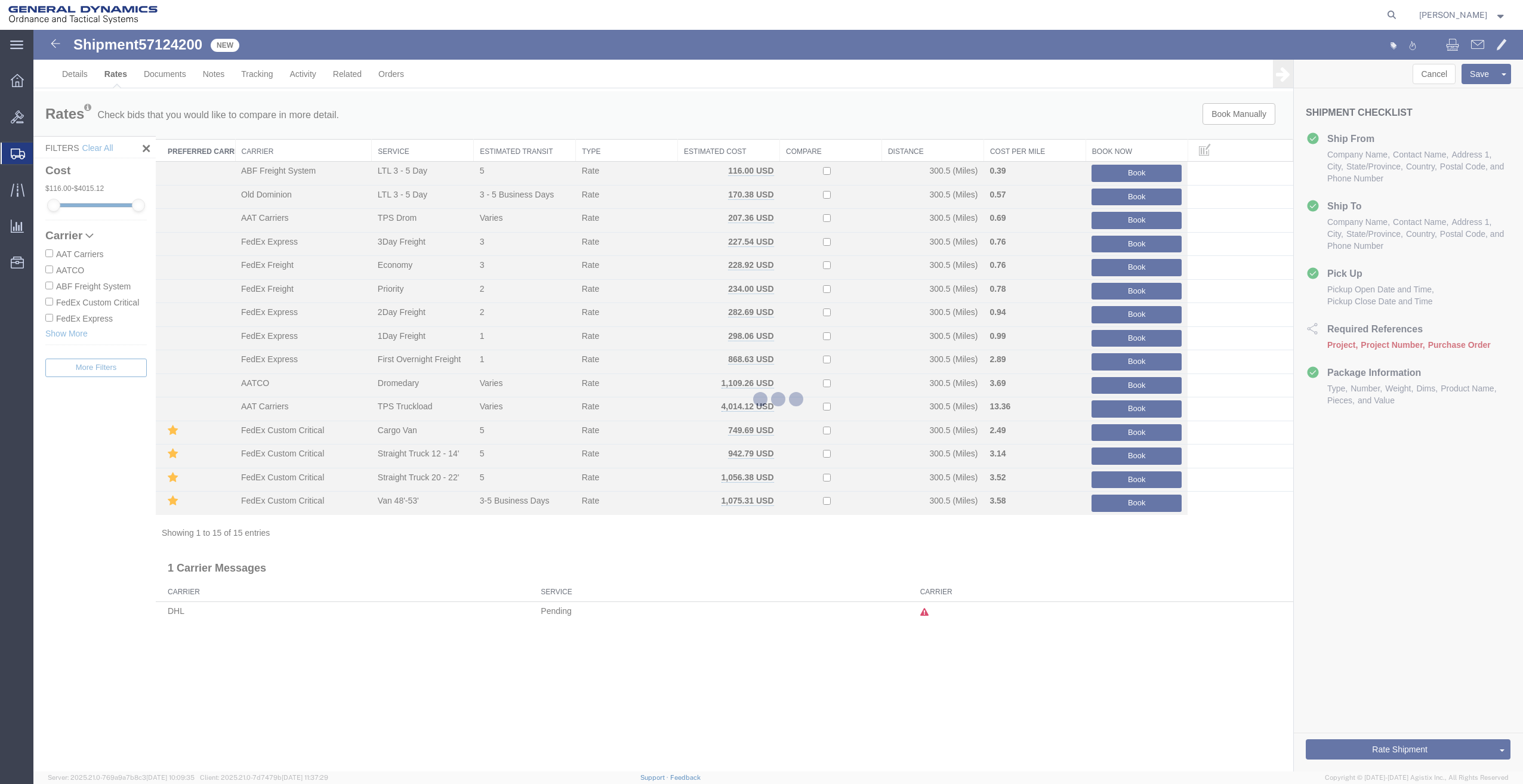
scroll to position [0, 0]
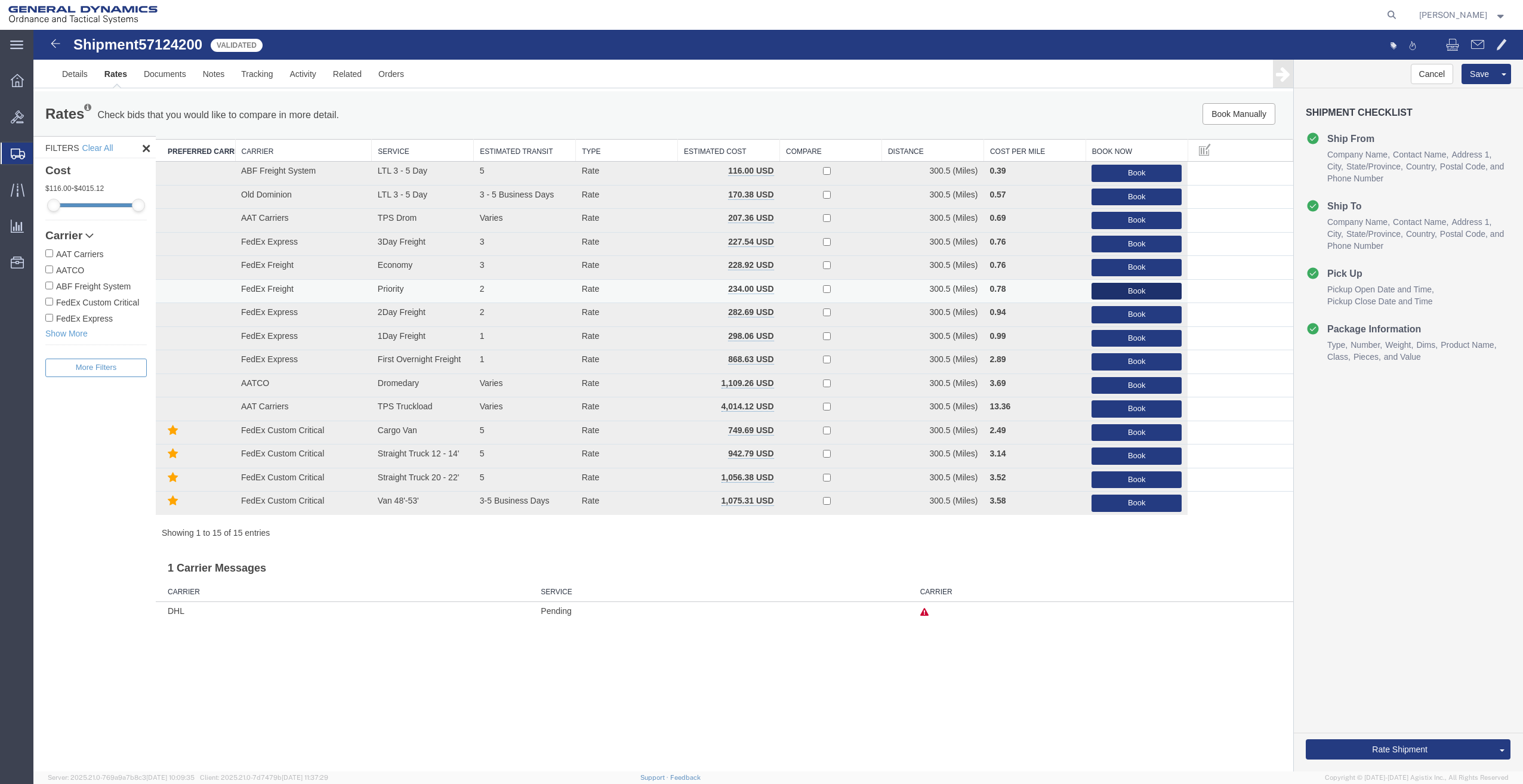
click at [1136, 293] on button "Book" at bounding box center [1136, 292] width 90 height 18
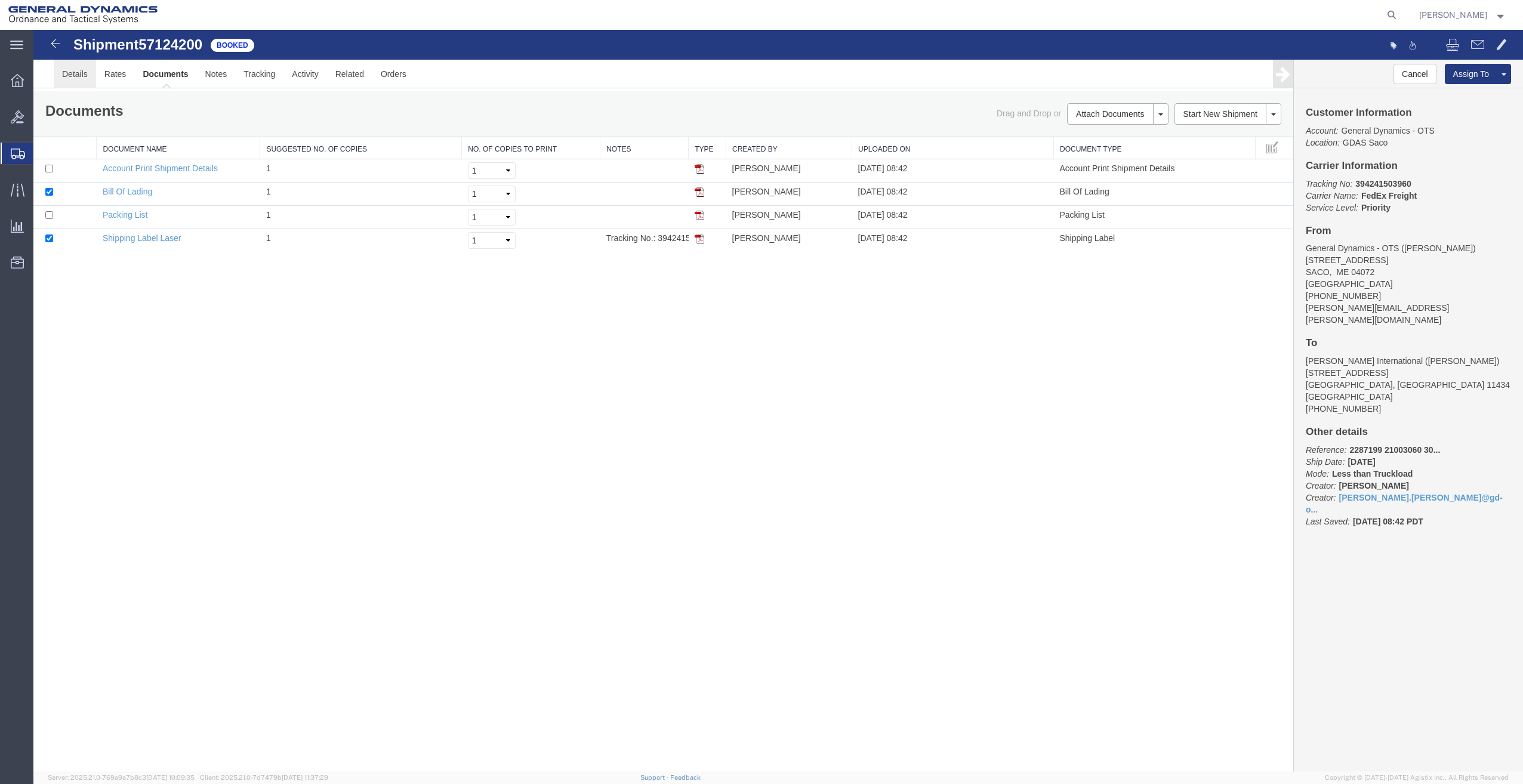
click at [81, 69] on link "Details" at bounding box center [75, 74] width 42 height 29
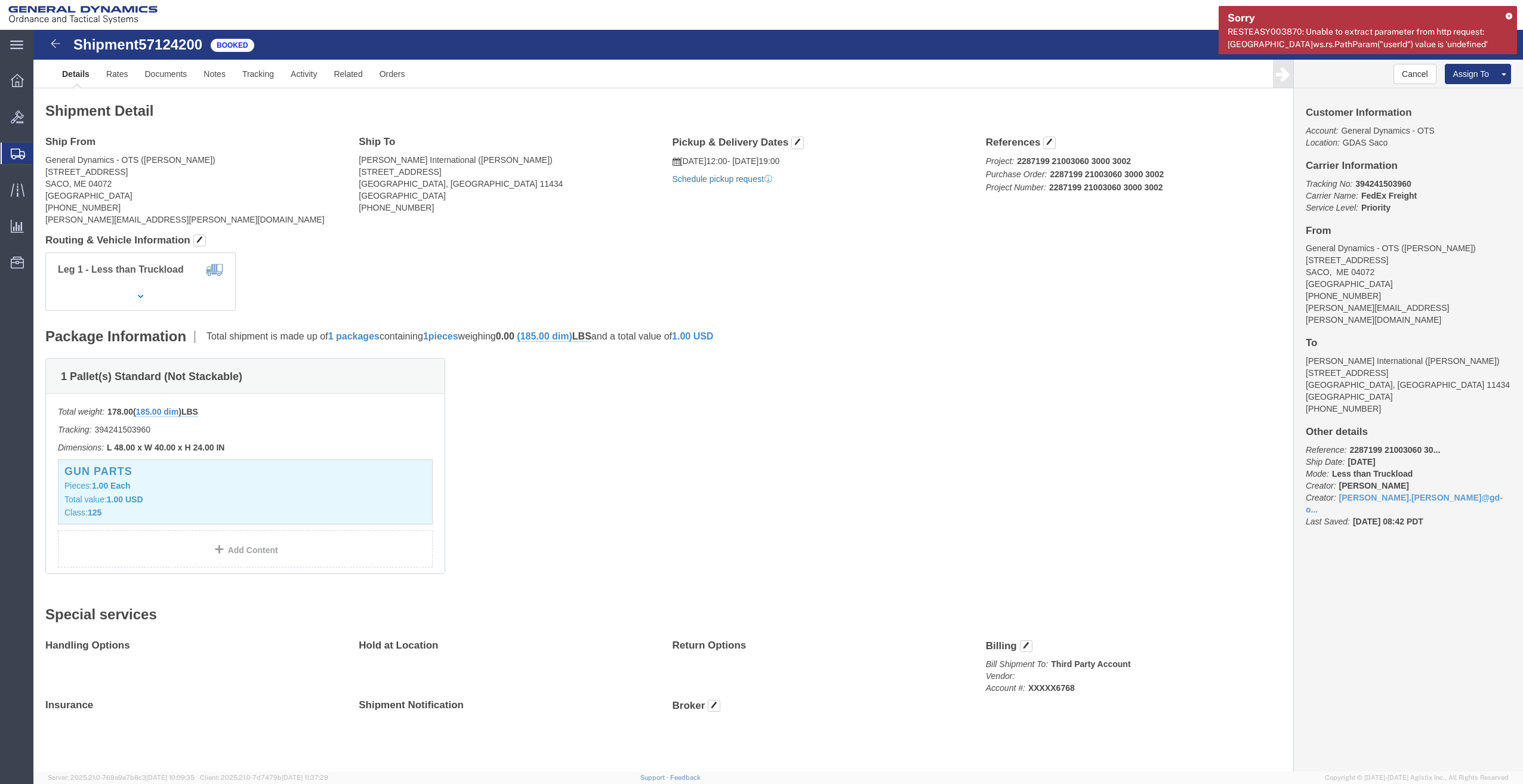
click link "Schedule pickup request"
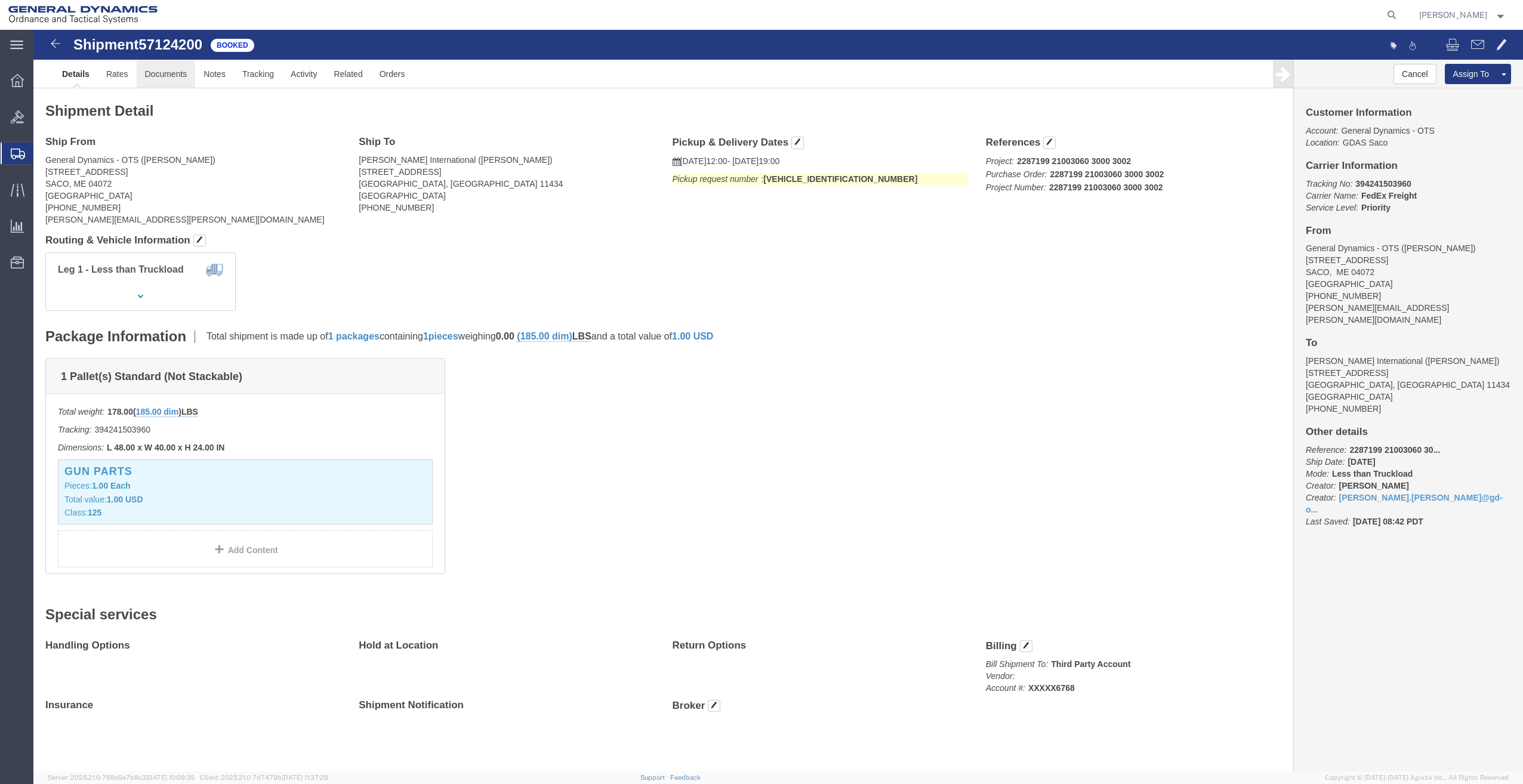
click link "Documents"
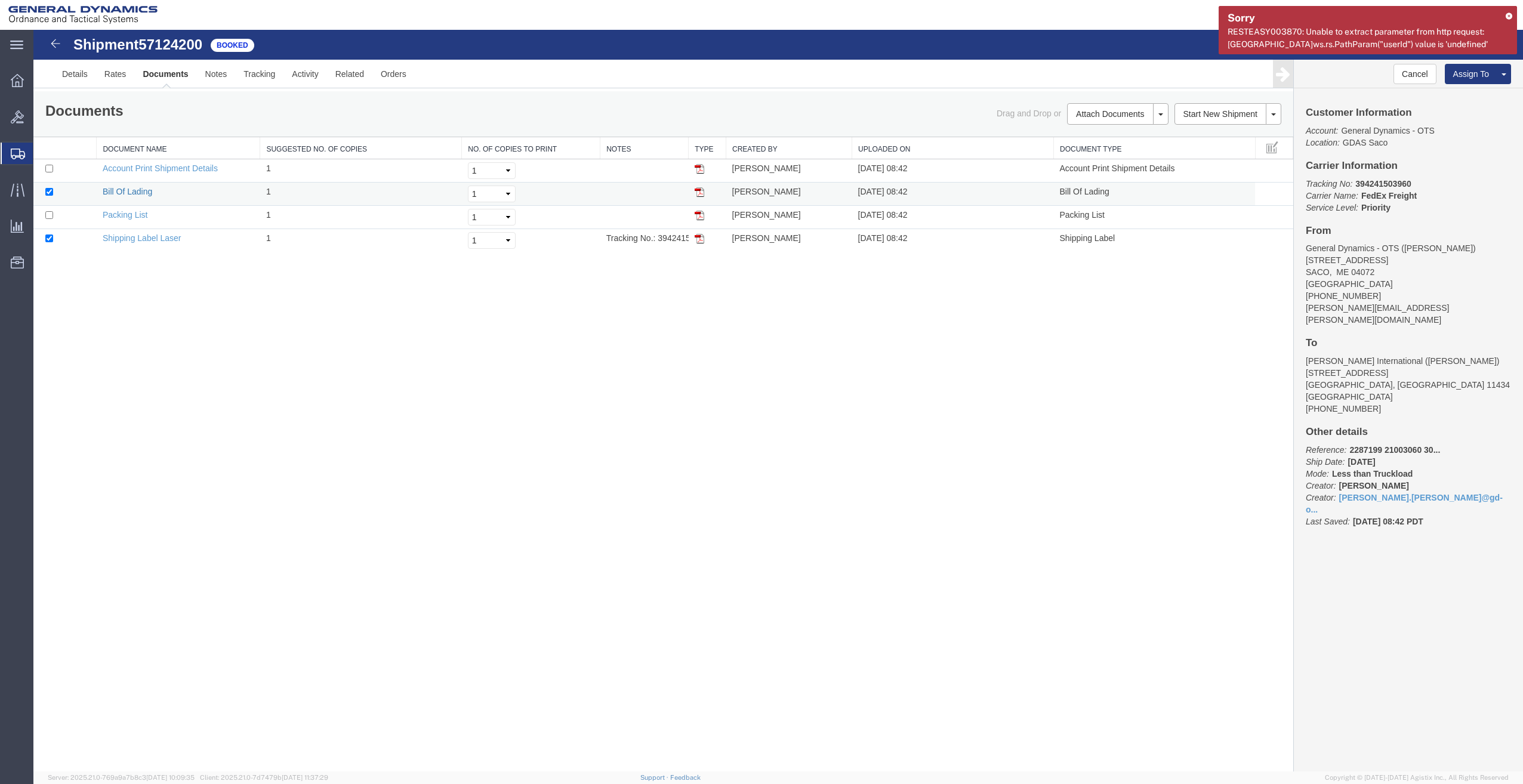
click at [127, 189] on link "Bill Of Lading" at bounding box center [127, 192] width 49 height 10
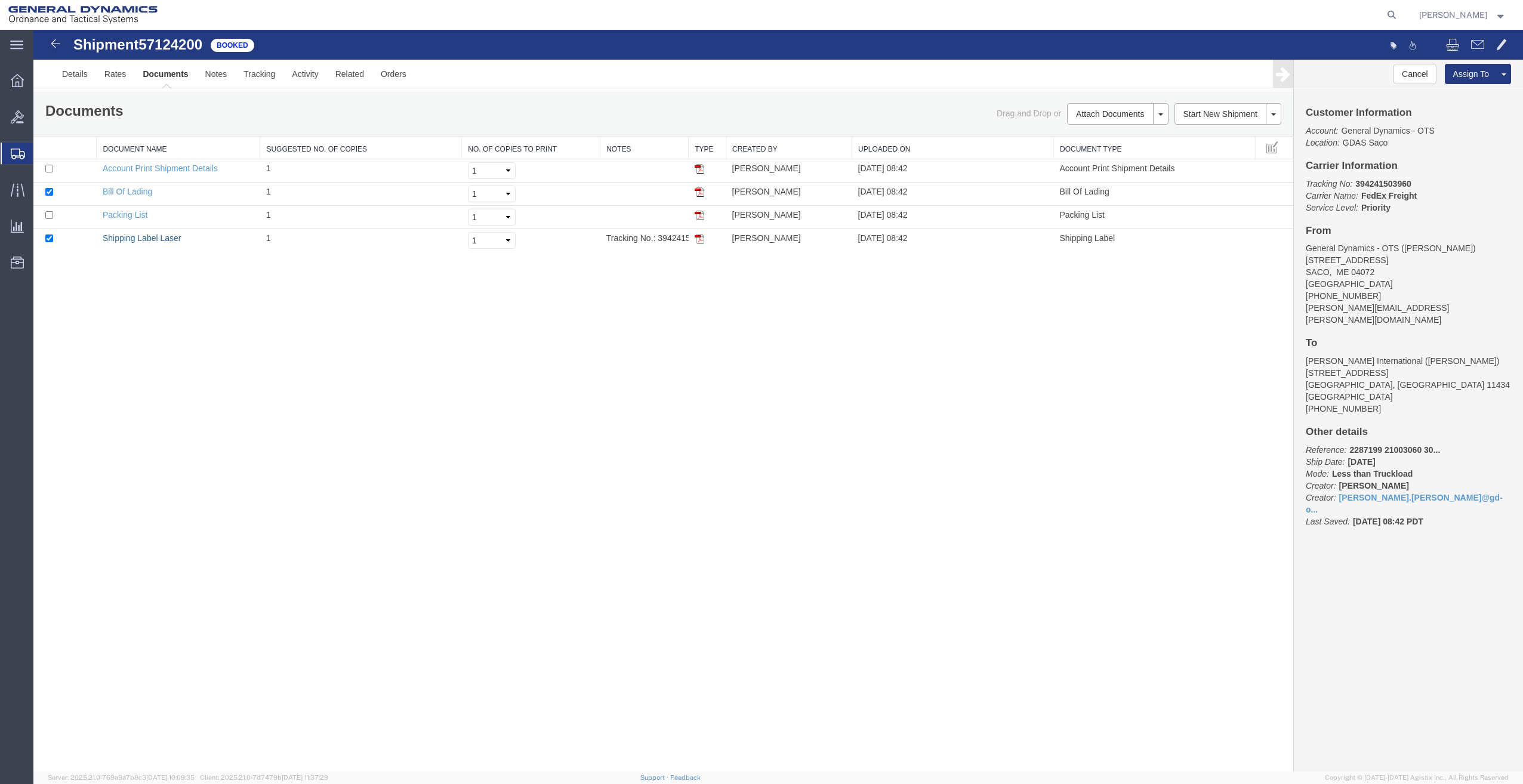
drag, startPoint x: 172, startPoint y: 238, endPoint x: 1242, endPoint y: 310, distance: 1072.4
click at [172, 238] on link "Shipping Label Laser" at bounding box center [142, 238] width 79 height 10
